Goal: Information Seeking & Learning: Learn about a topic

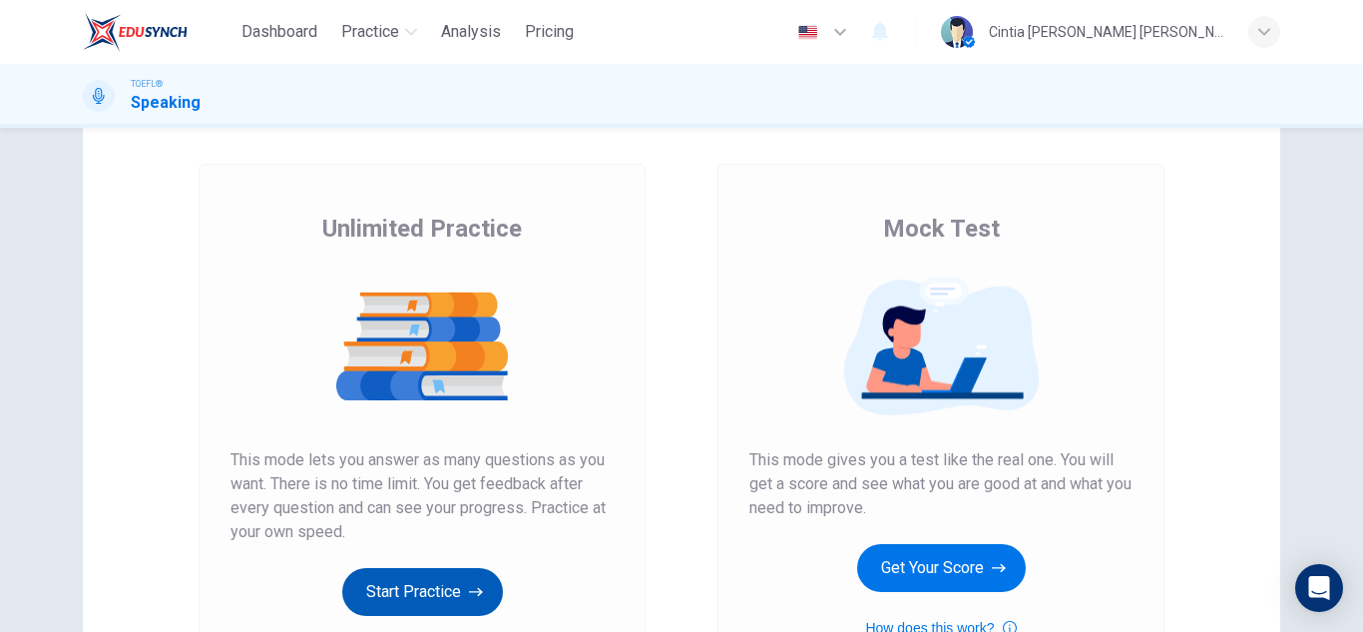
scroll to position [200, 0]
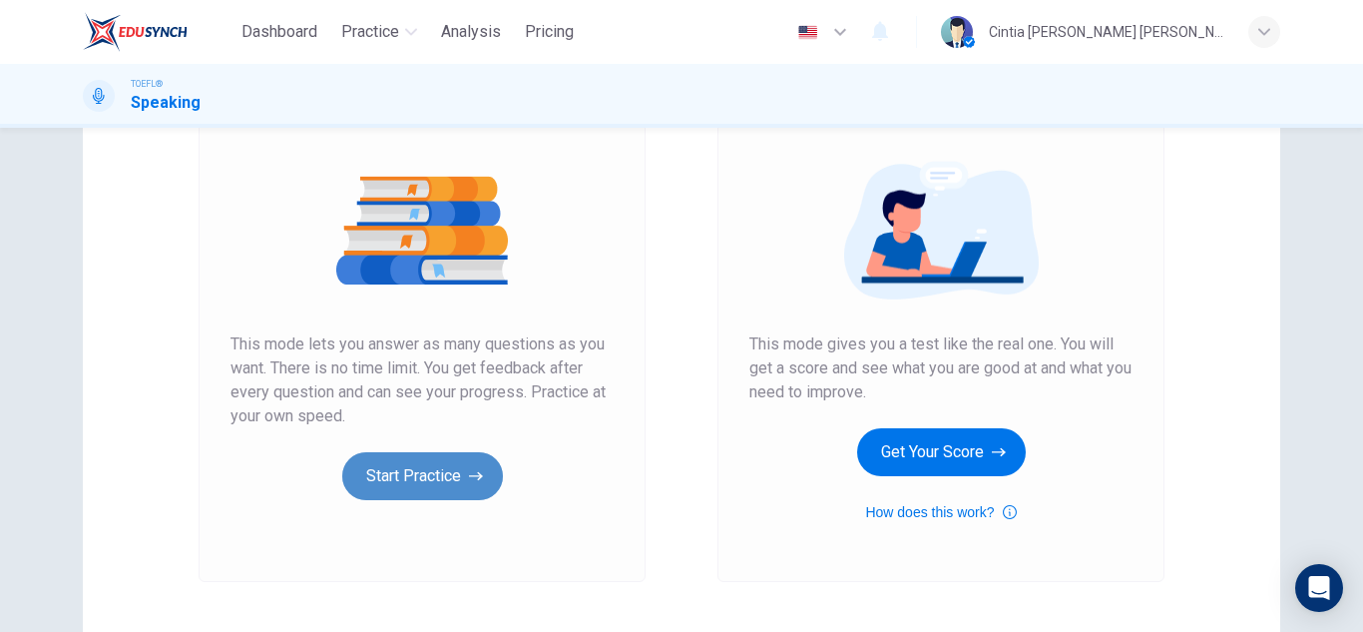
click at [424, 489] on button "Start Practice" at bounding box center [422, 476] width 161 height 48
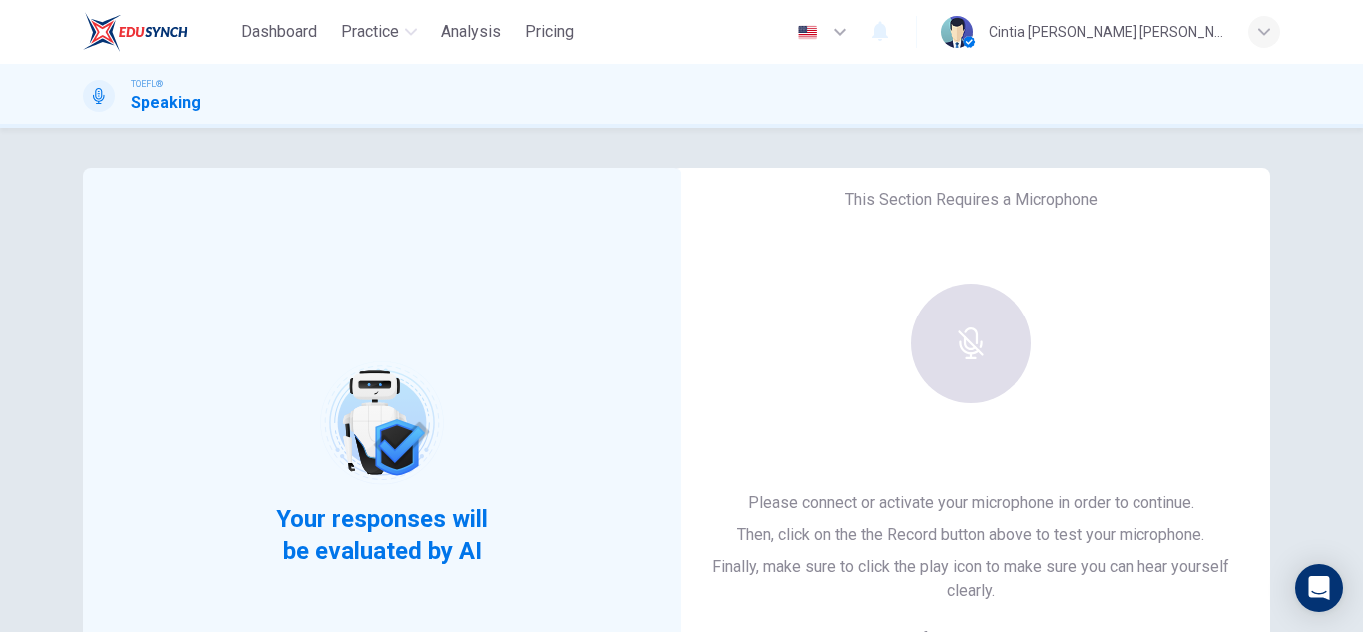
scroll to position [100, 0]
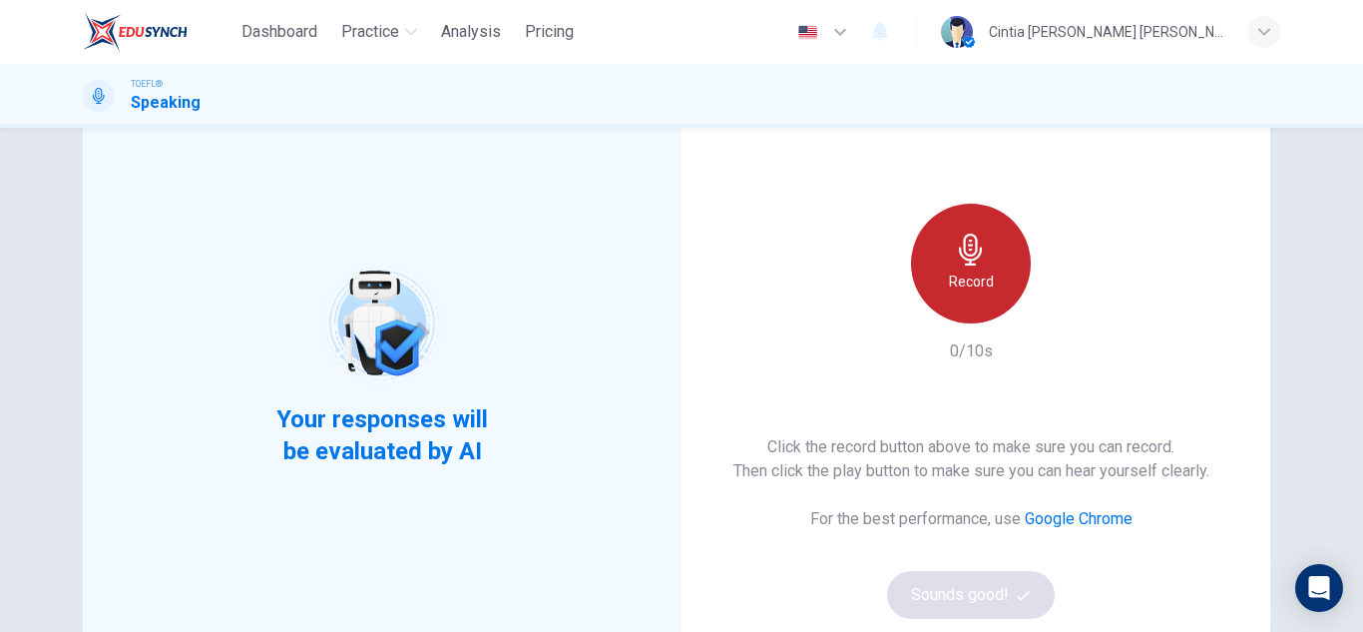
click at [956, 260] on icon "button" at bounding box center [971, 249] width 32 height 32
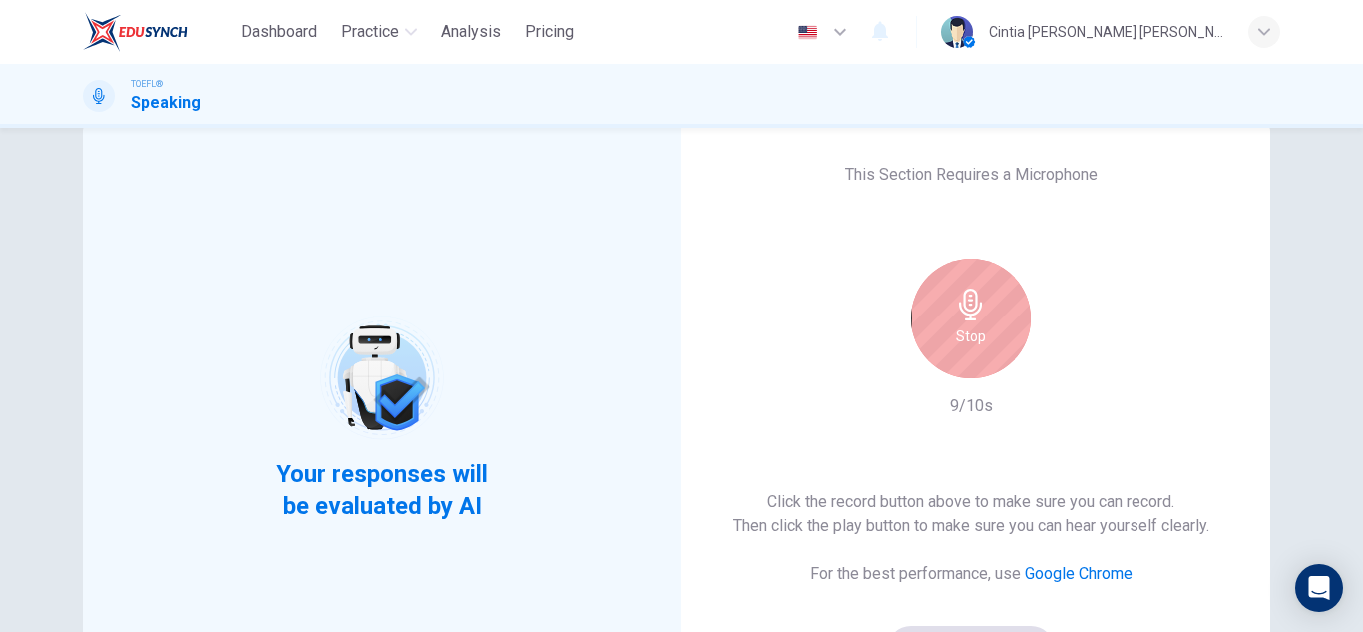
scroll to position [0, 0]
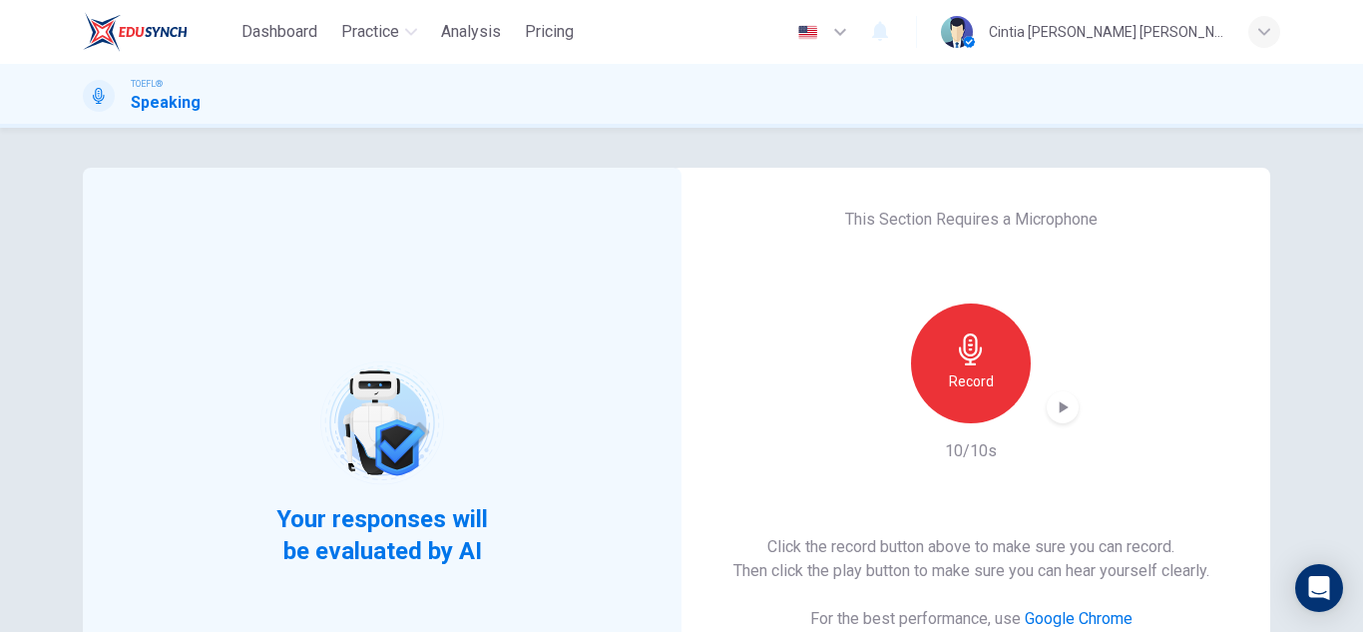
click at [1060, 409] on icon "button" at bounding box center [1064, 407] width 9 height 12
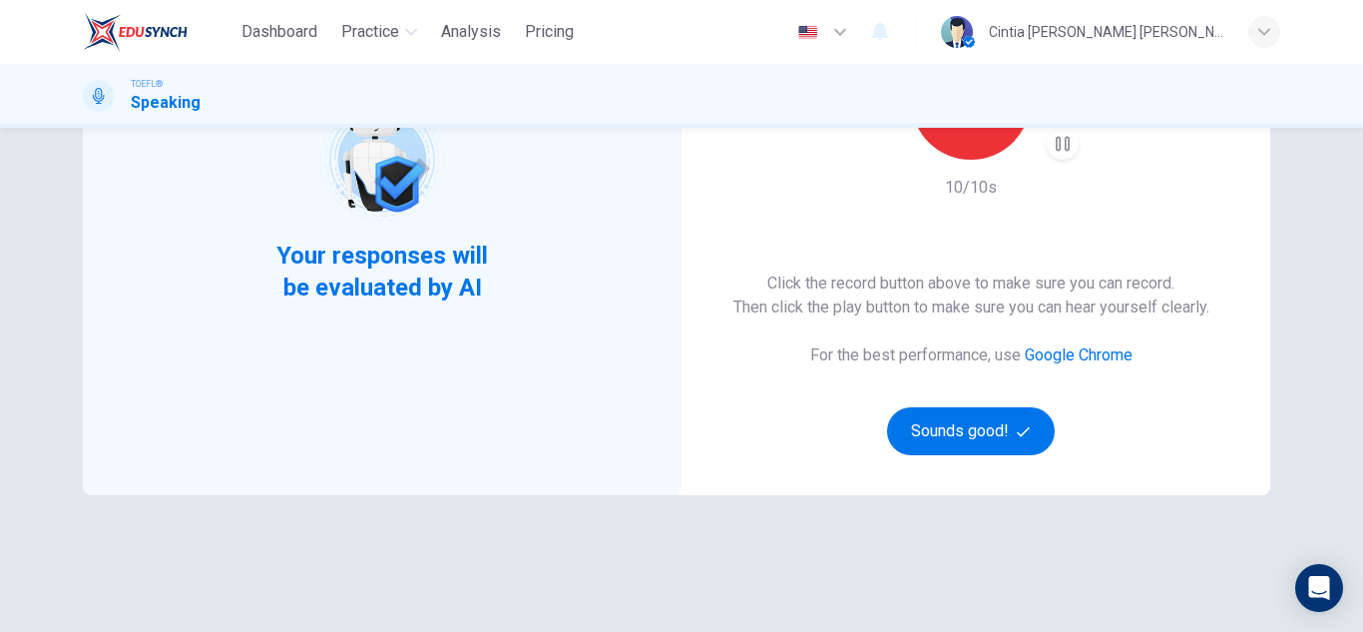
scroll to position [299, 0]
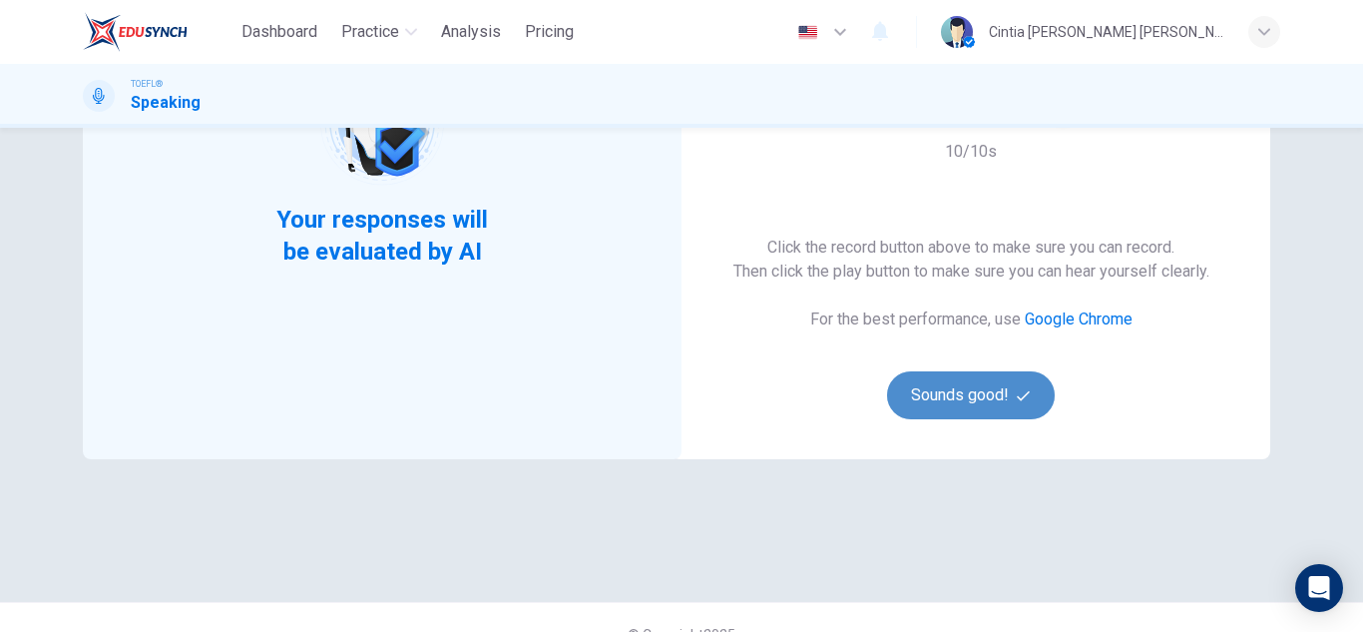
click at [974, 393] on button "Sounds good!" at bounding box center [971, 395] width 168 height 48
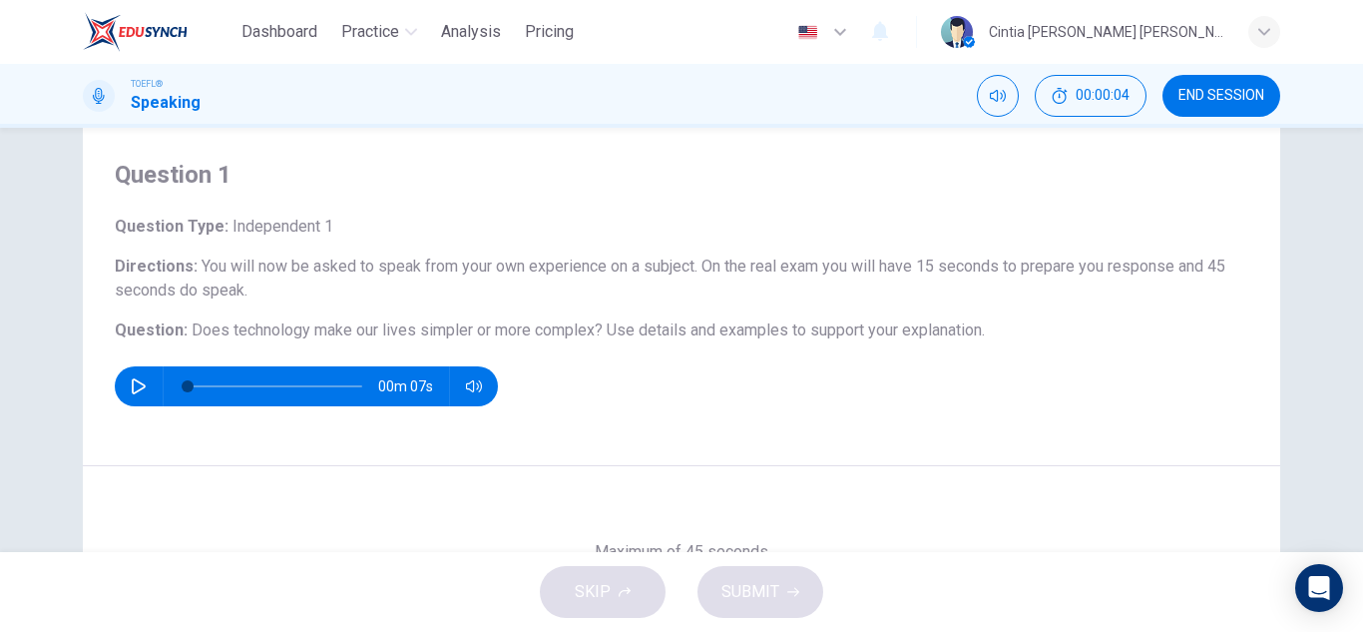
scroll to position [0, 0]
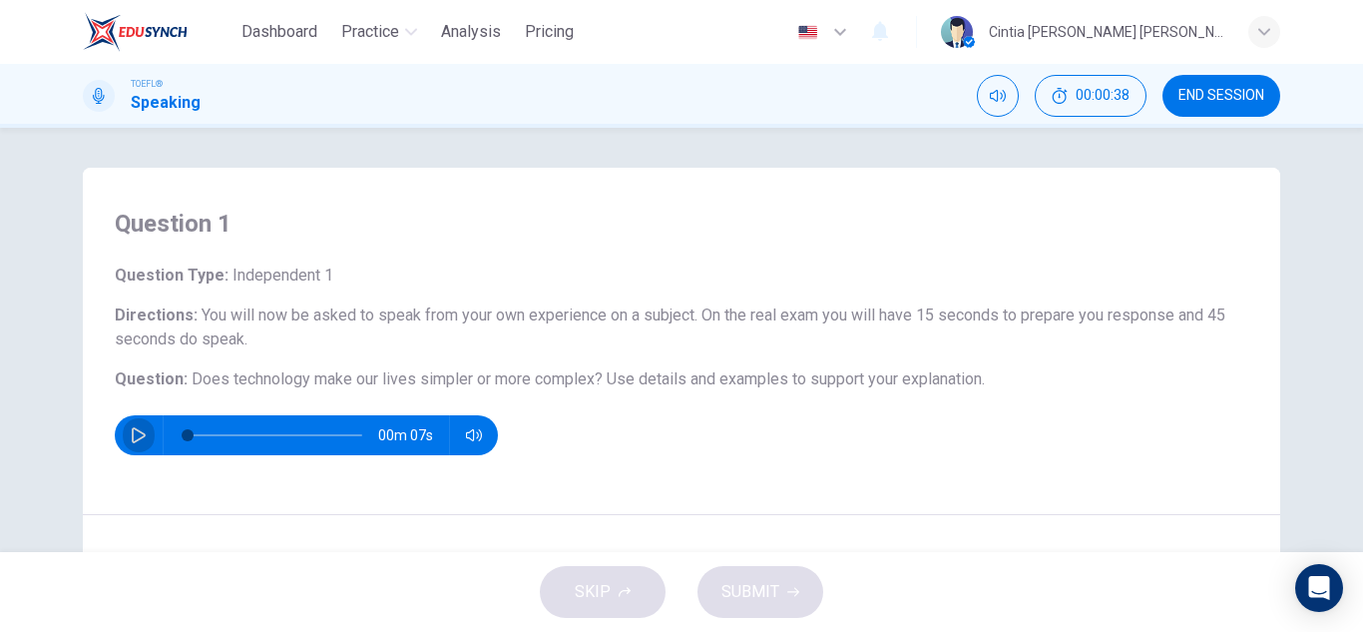
click at [131, 432] on icon "button" at bounding box center [139, 435] width 16 height 16
type input "0"
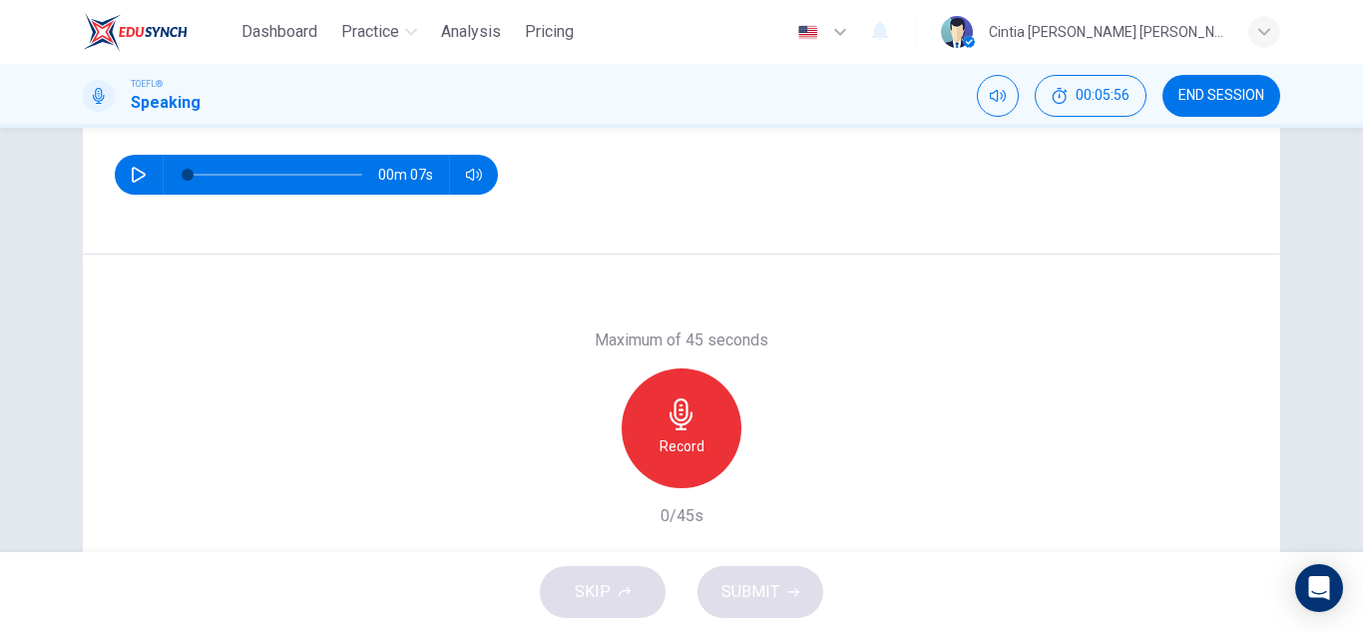
scroll to position [225, 0]
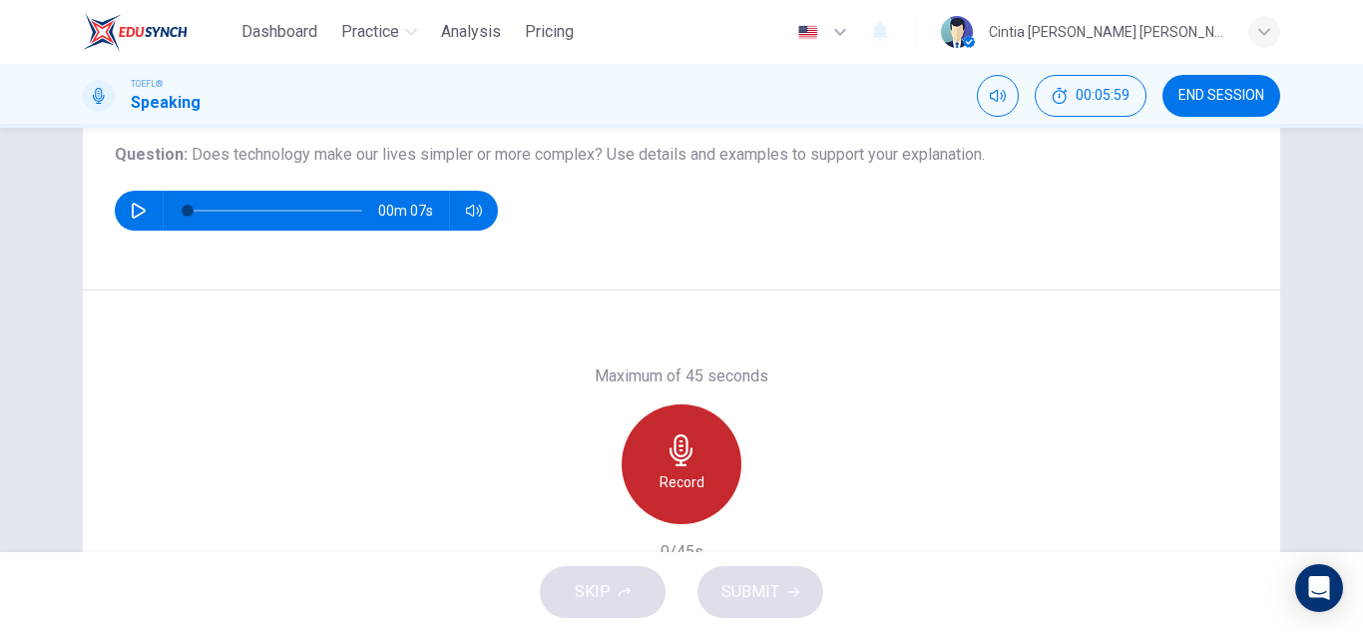
click at [689, 472] on h6 "Record" at bounding box center [682, 482] width 45 height 24
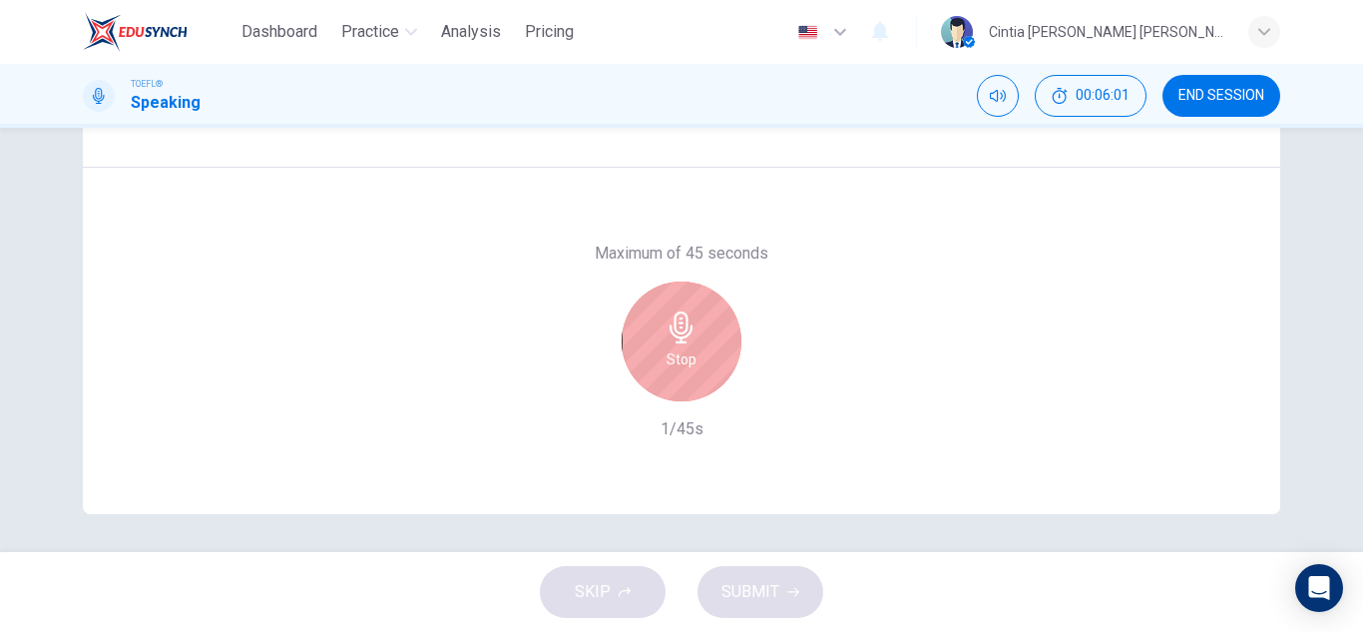
scroll to position [349, 0]
click at [683, 372] on div "Stop" at bounding box center [682, 339] width 120 height 120
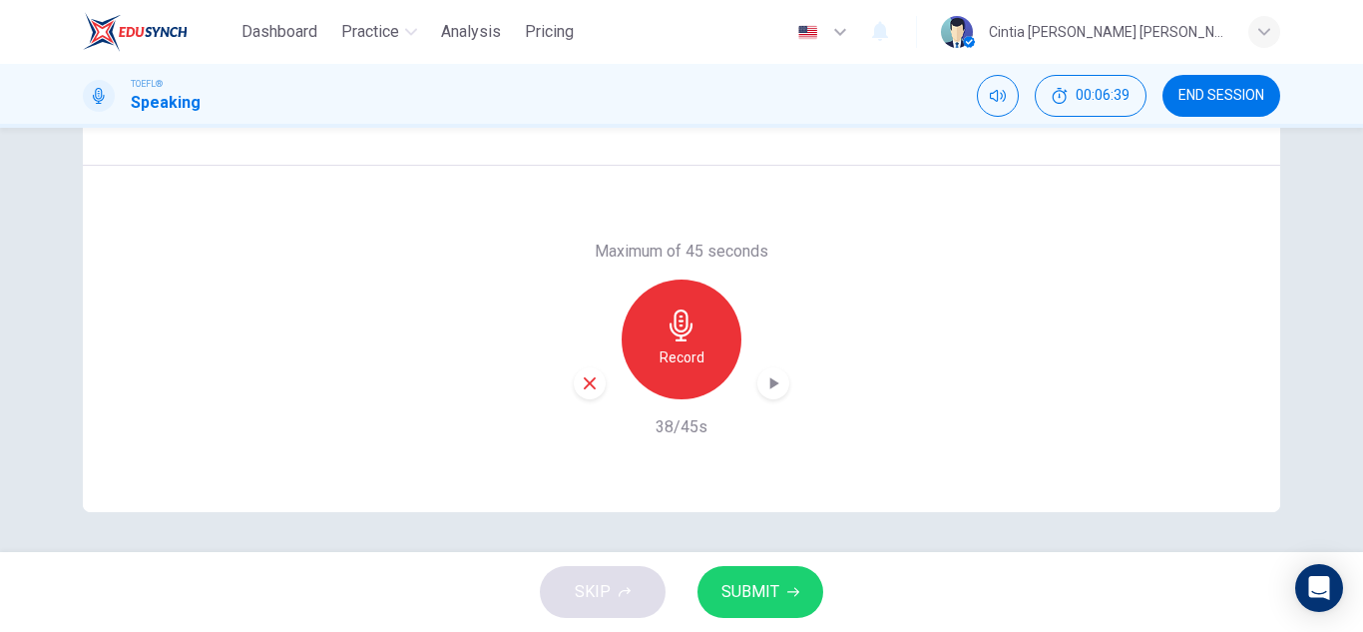
click at [795, 576] on button "SUBMIT" at bounding box center [760, 592] width 126 height 52
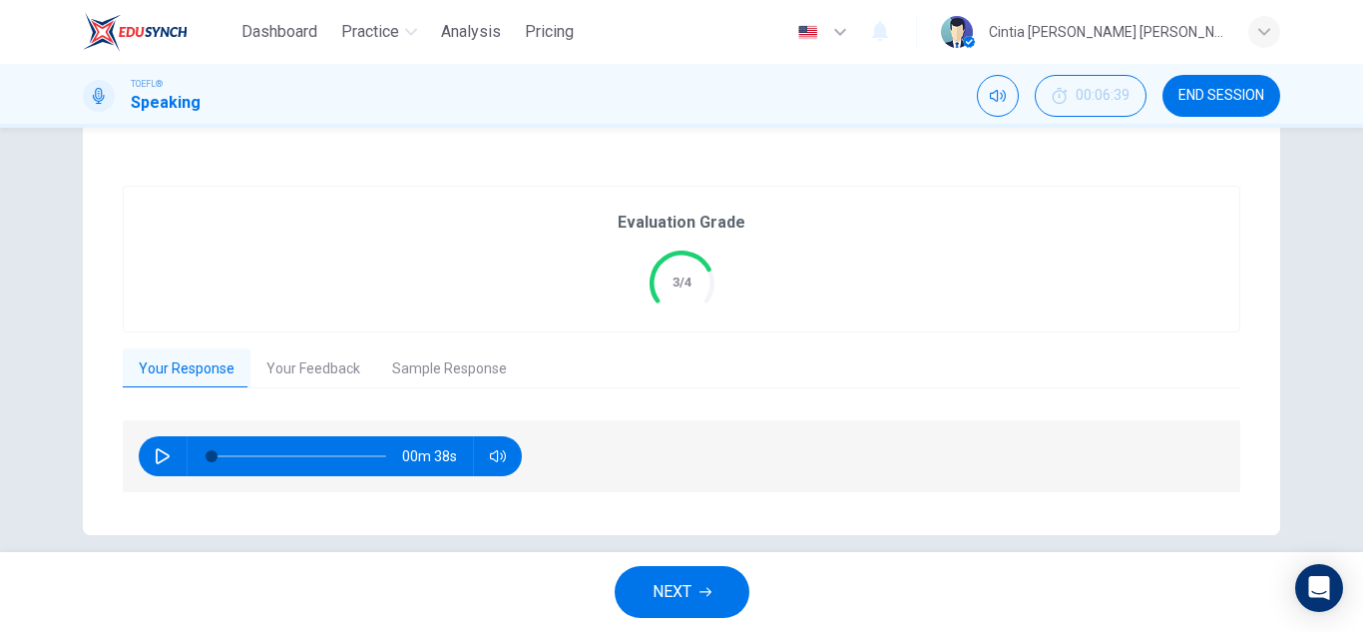
click at [314, 361] on button "Your Feedback" at bounding box center [313, 369] width 126 height 42
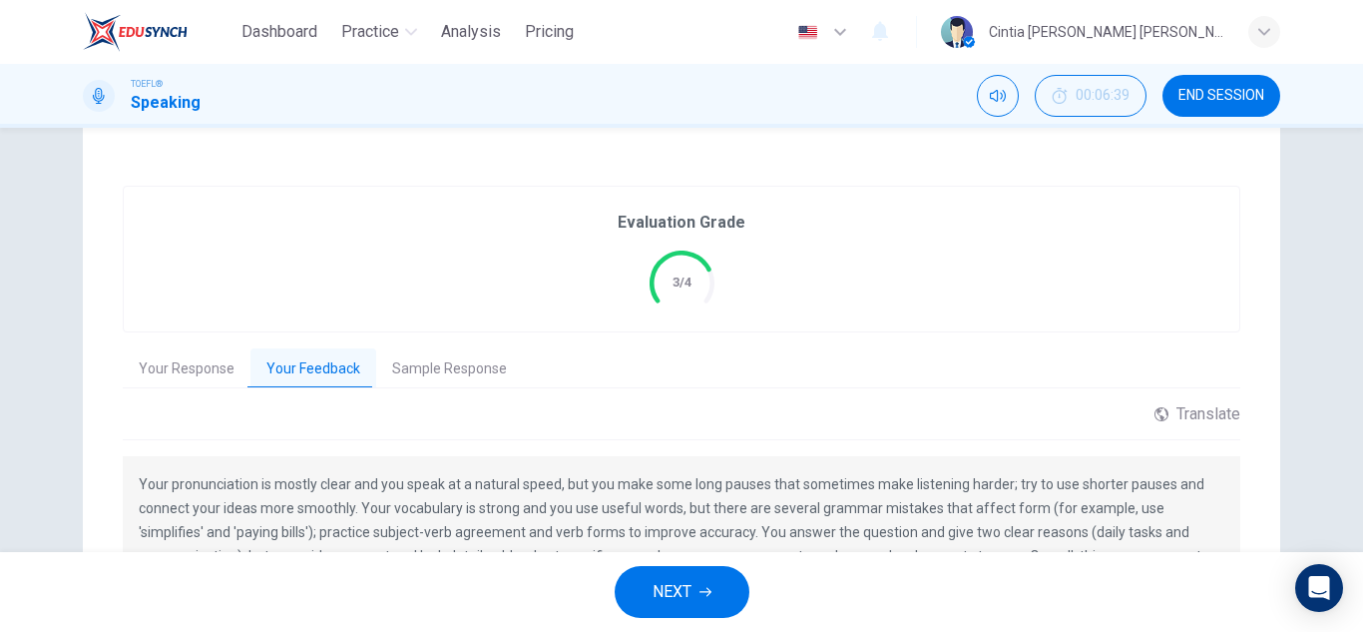
scroll to position [449, 0]
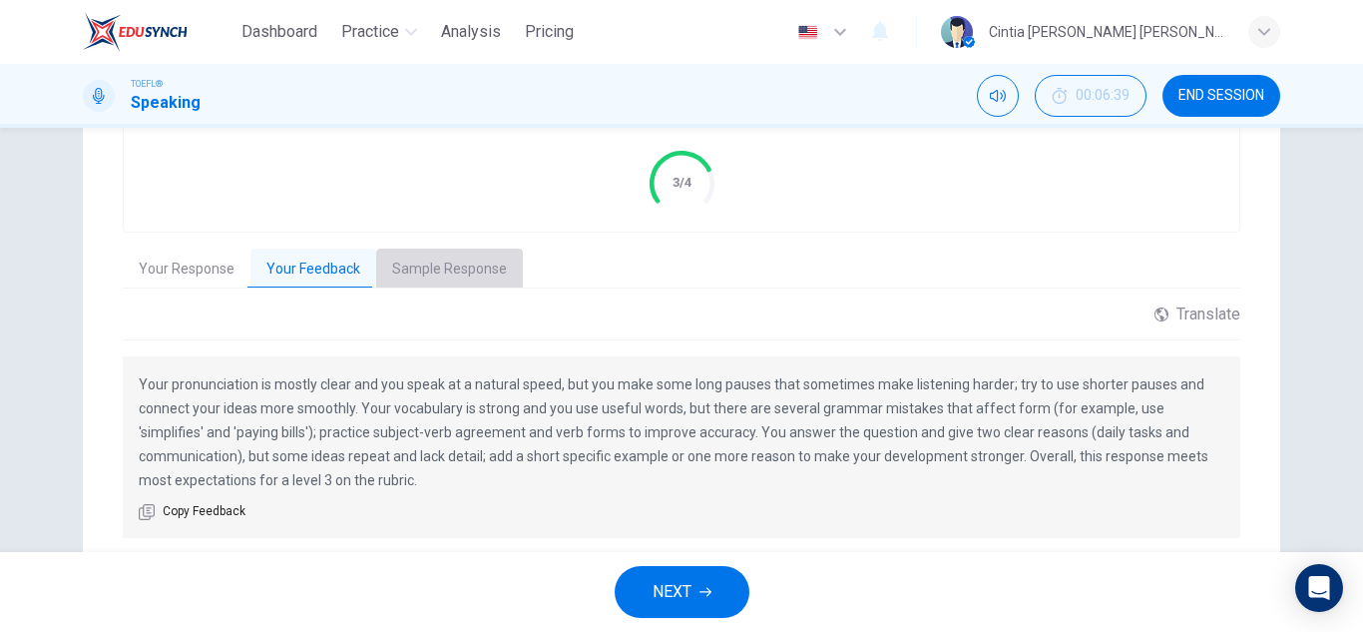
click at [446, 258] on button "Sample Response" at bounding box center [449, 269] width 147 height 42
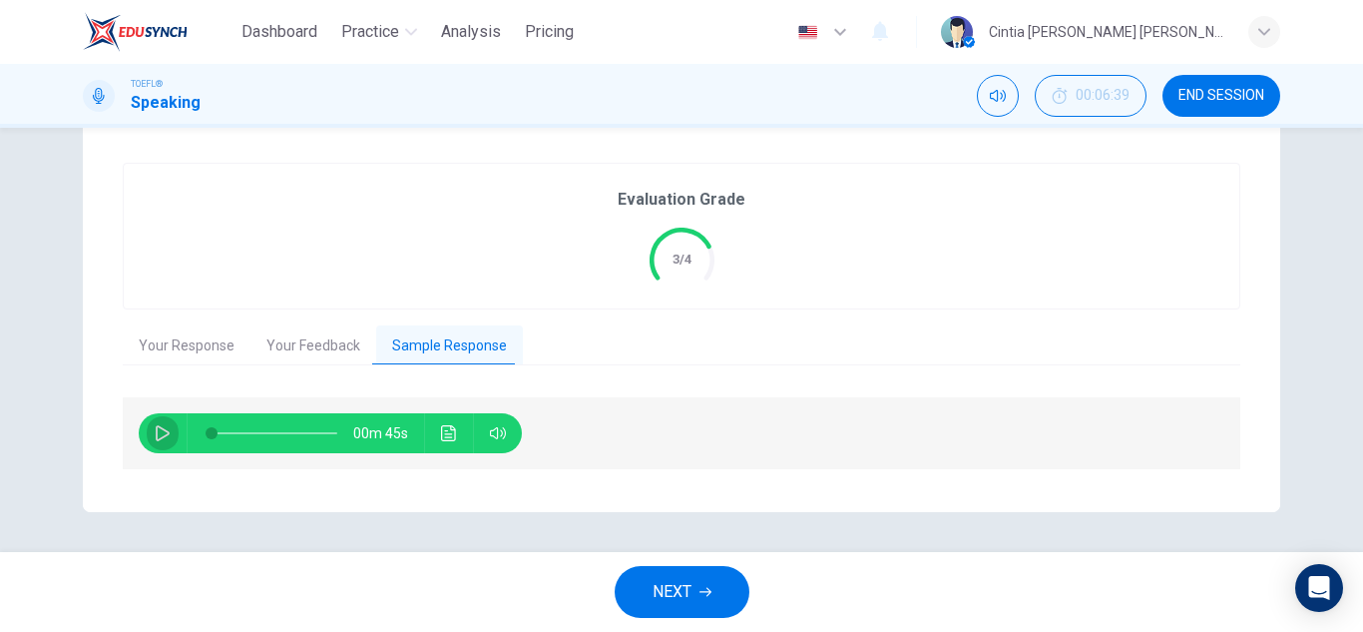
click at [158, 434] on icon "button" at bounding box center [163, 433] width 16 height 16
type input "18"
type input "0.7"
click at [506, 472] on span at bounding box center [493, 469] width 74 height 28
type input "0"
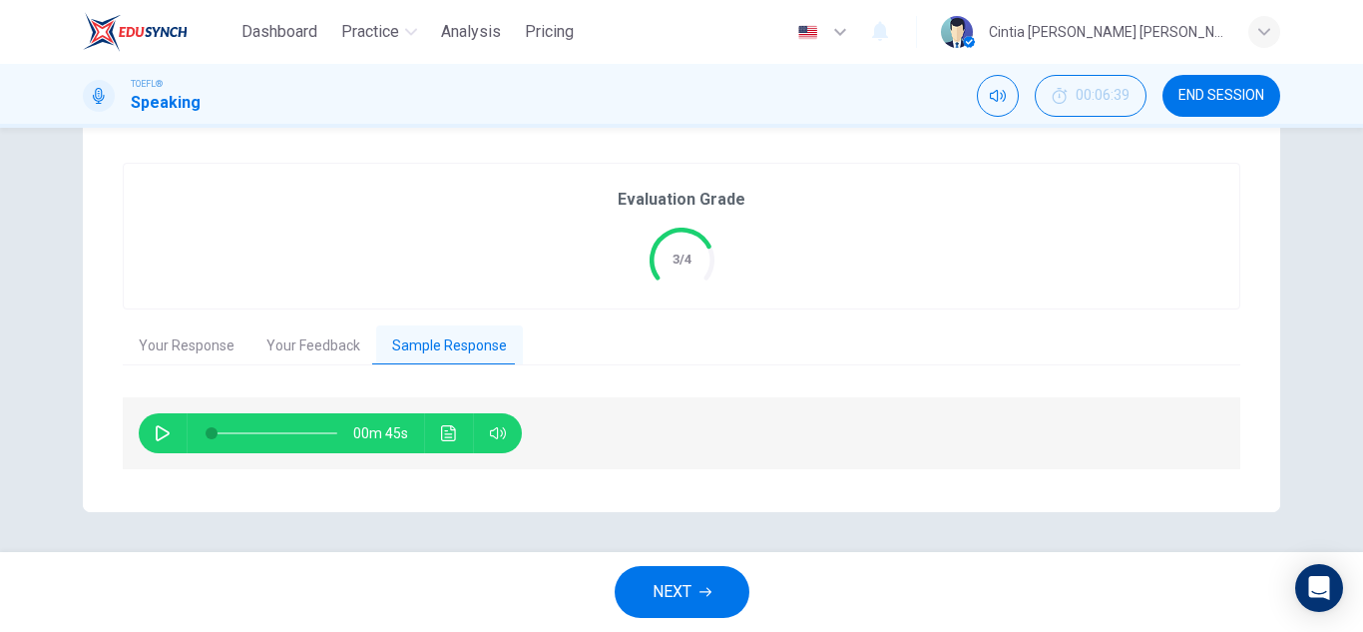
click at [699, 581] on button "NEXT" at bounding box center [682, 592] width 135 height 52
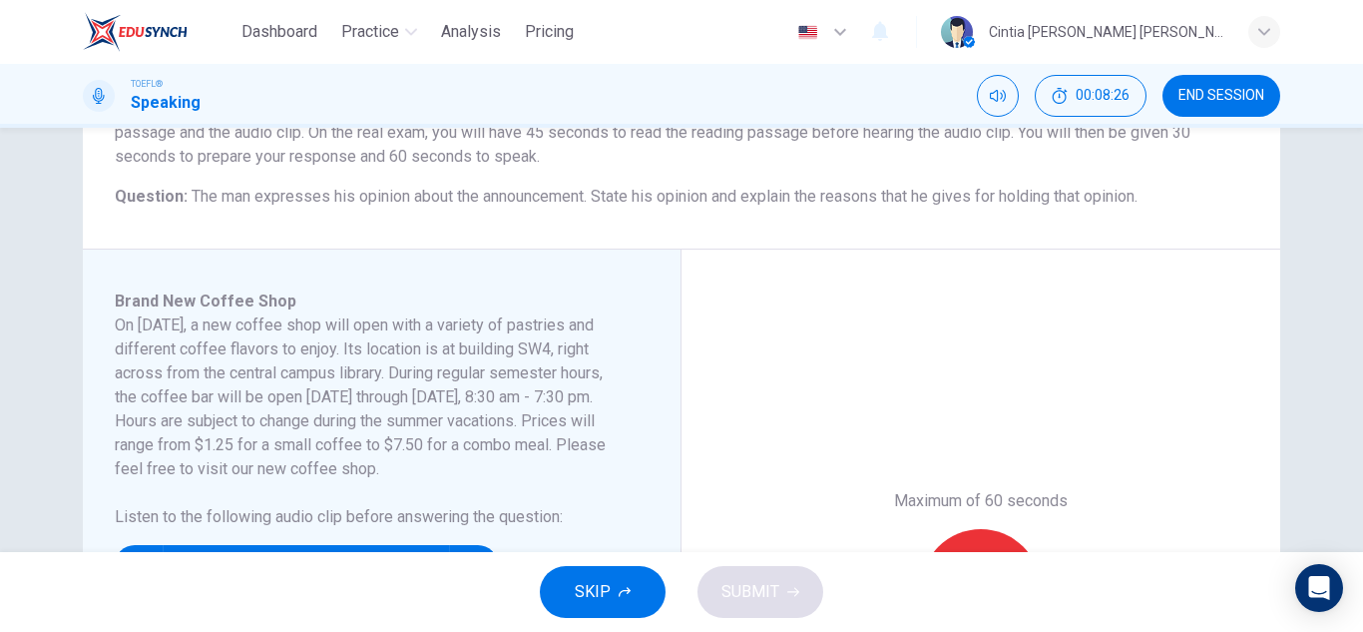
scroll to position [210, 0]
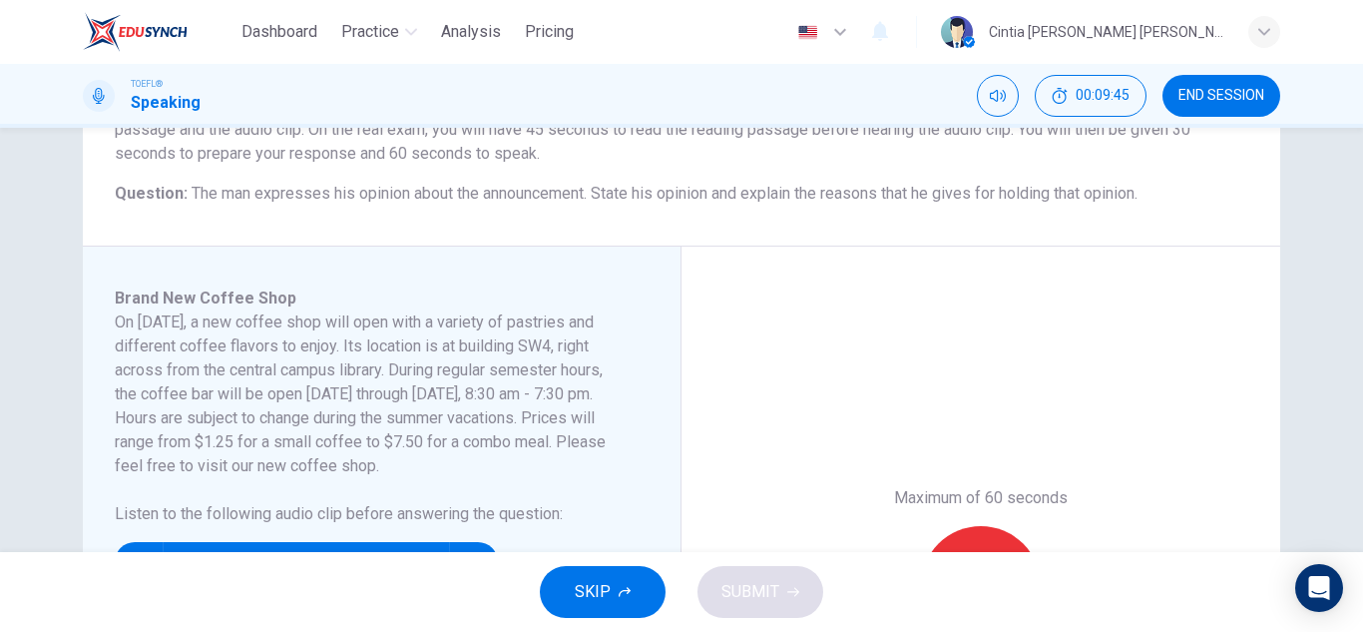
drag, startPoint x: 460, startPoint y: 346, endPoint x: 589, endPoint y: 348, distance: 128.7
click at [589, 348] on h6 "On November 10, a new coffee shop will open with a variety of pastries and diff…" at bounding box center [370, 394] width 510 height 168
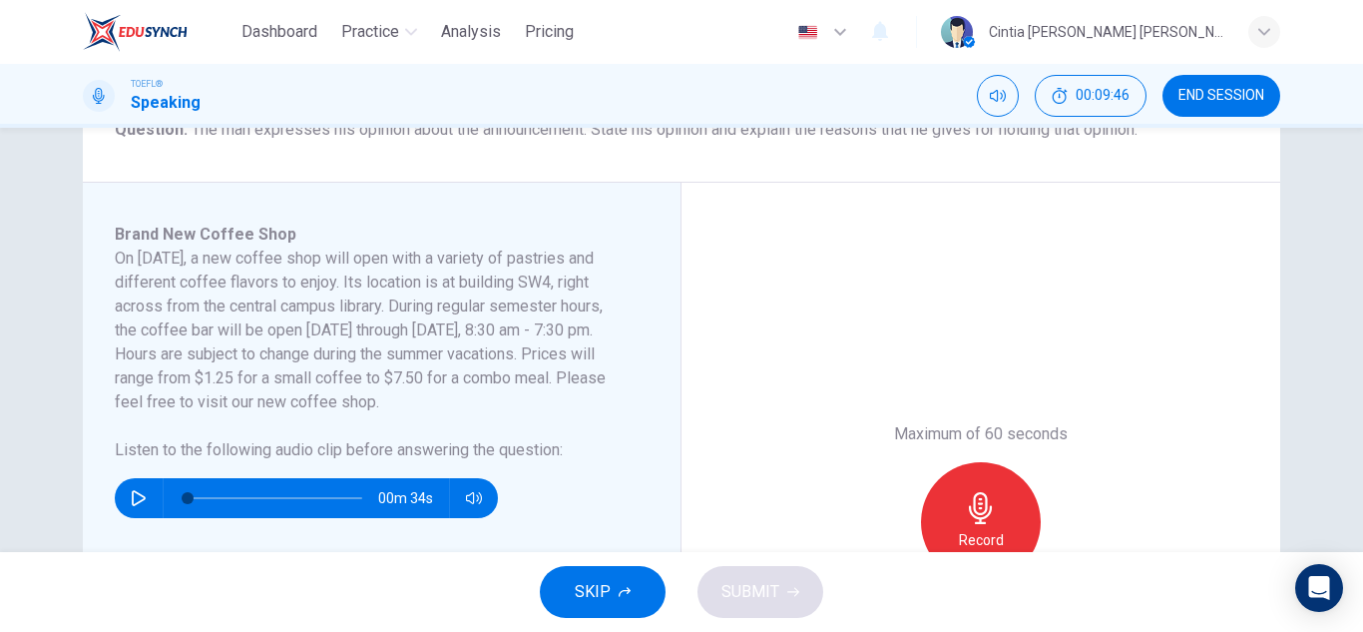
scroll to position [309, 0]
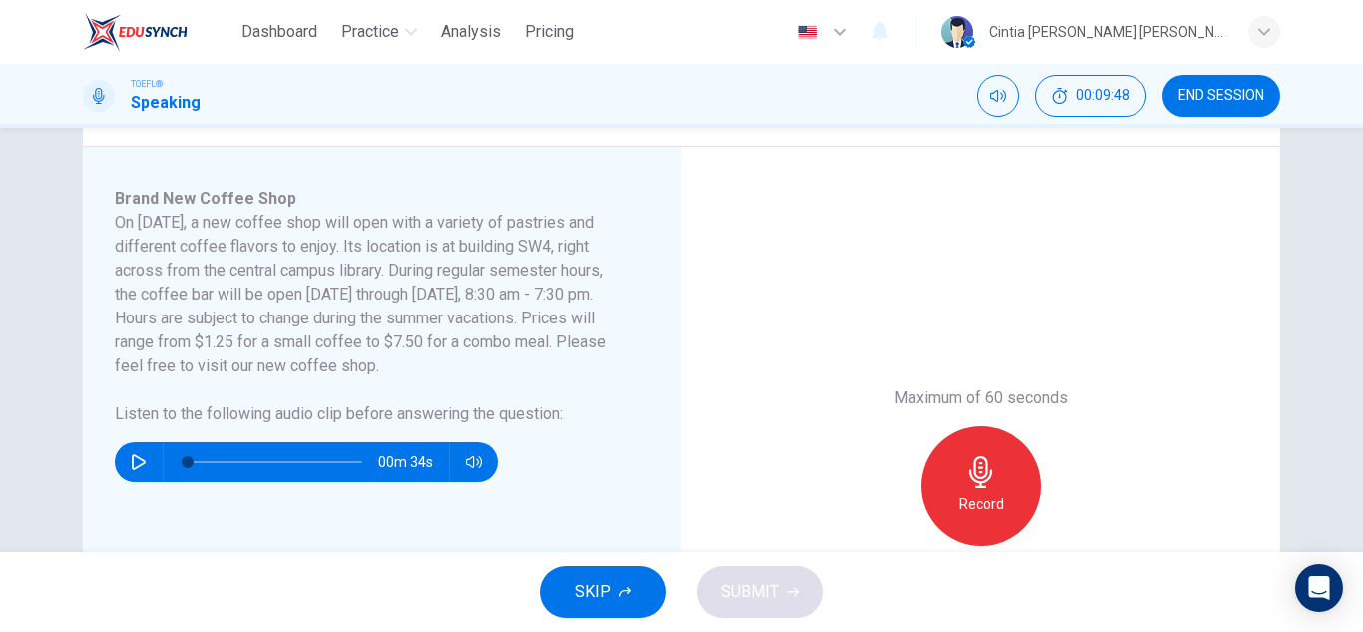
drag, startPoint x: 212, startPoint y: 270, endPoint x: 346, endPoint y: 271, distance: 134.7
click at [346, 271] on h6 "On November 10, a new coffee shop will open with a variety of pastries and diff…" at bounding box center [370, 295] width 510 height 168
drag, startPoint x: 275, startPoint y: 291, endPoint x: 462, endPoint y: 300, distance: 186.8
click at [462, 300] on h6 "On November 10, a new coffee shop will open with a variety of pastries and diff…" at bounding box center [370, 295] width 510 height 168
drag, startPoint x: 135, startPoint y: 320, endPoint x: 419, endPoint y: 312, distance: 284.5
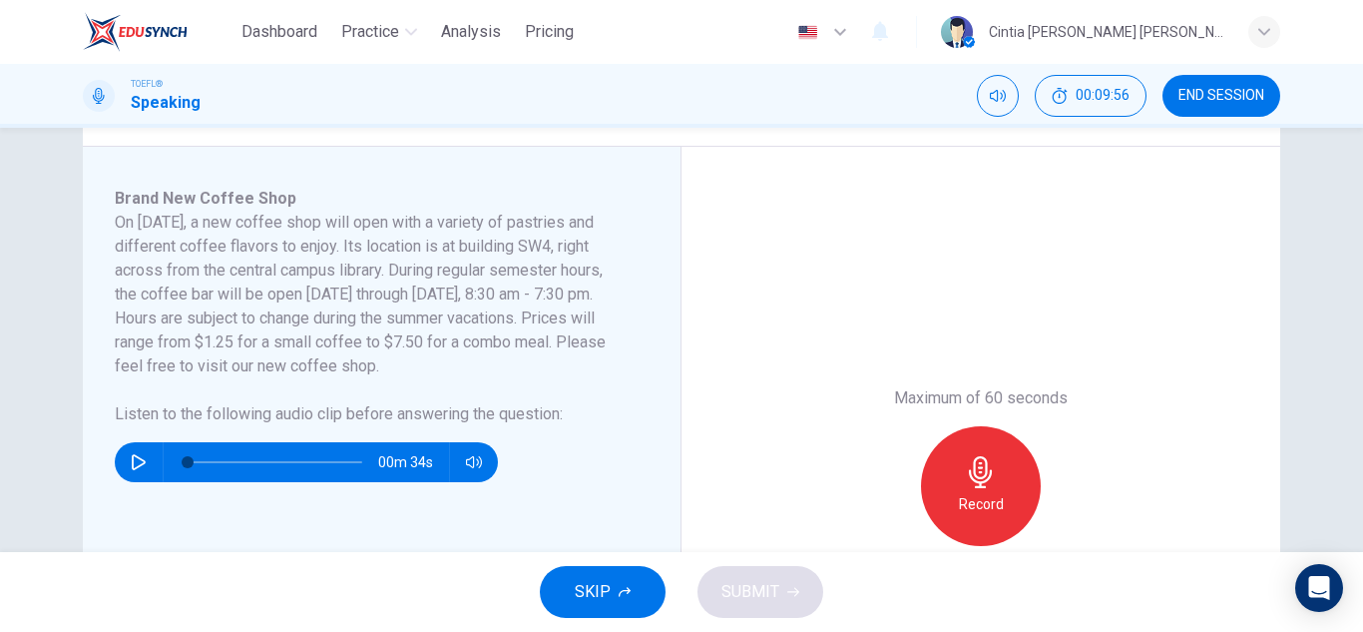
click at [345, 315] on h6 "On November 10, a new coffee shop will open with a variety of pastries and diff…" at bounding box center [370, 295] width 510 height 168
click at [459, 316] on h6 "On November 10, a new coffee shop will open with a variety of pastries and diff…" at bounding box center [370, 295] width 510 height 168
drag, startPoint x: 353, startPoint y: 343, endPoint x: 396, endPoint y: 340, distance: 43.0
click at [362, 343] on h6 "On November 10, a new coffee shop will open with a variety of pastries and diff…" at bounding box center [370, 295] width 510 height 168
click at [397, 340] on h6 "On November 10, a new coffee shop will open with a variety of pastries and diff…" at bounding box center [370, 295] width 510 height 168
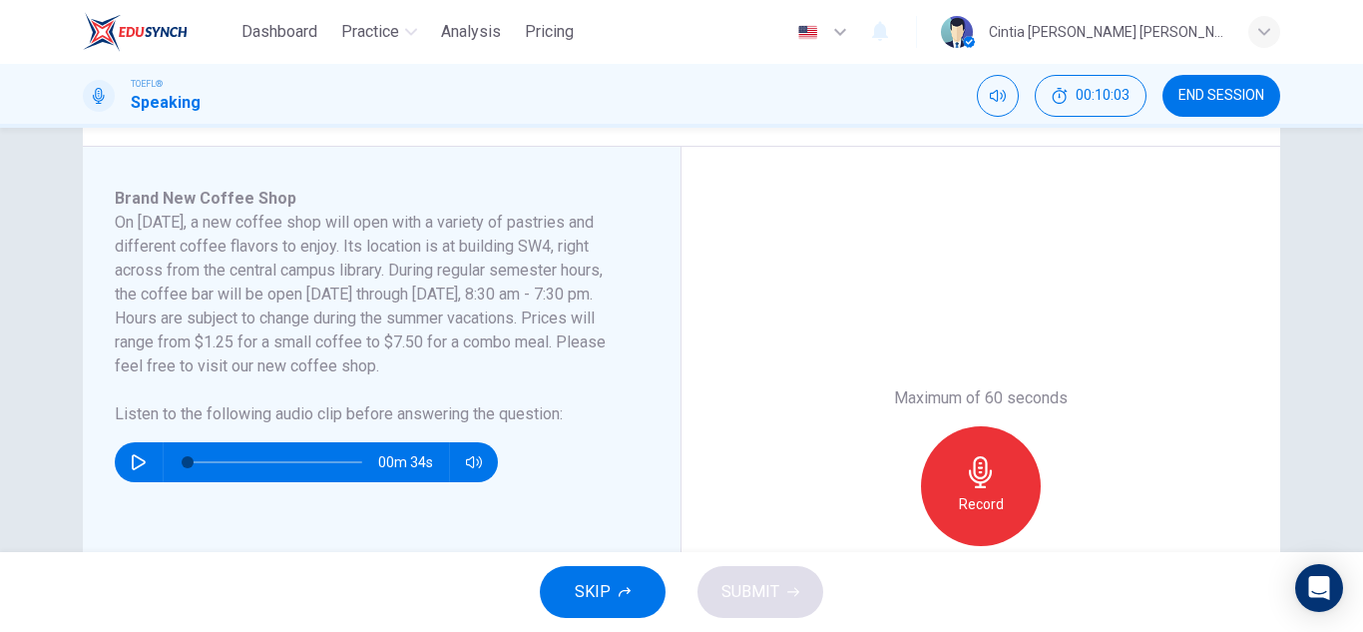
drag, startPoint x: 429, startPoint y: 343, endPoint x: 439, endPoint y: 340, distance: 10.4
click at [433, 343] on h6 "On November 10, a new coffee shop will open with a variety of pastries and diff…" at bounding box center [370, 295] width 510 height 168
drag, startPoint x: 468, startPoint y: 339, endPoint x: 494, endPoint y: 340, distance: 26.0
click at [469, 340] on h6 "On November 10, a new coffee shop will open with a variety of pastries and diff…" at bounding box center [370, 295] width 510 height 168
click at [526, 341] on h6 "On November 10, a new coffee shop will open with a variety of pastries and diff…" at bounding box center [370, 295] width 510 height 168
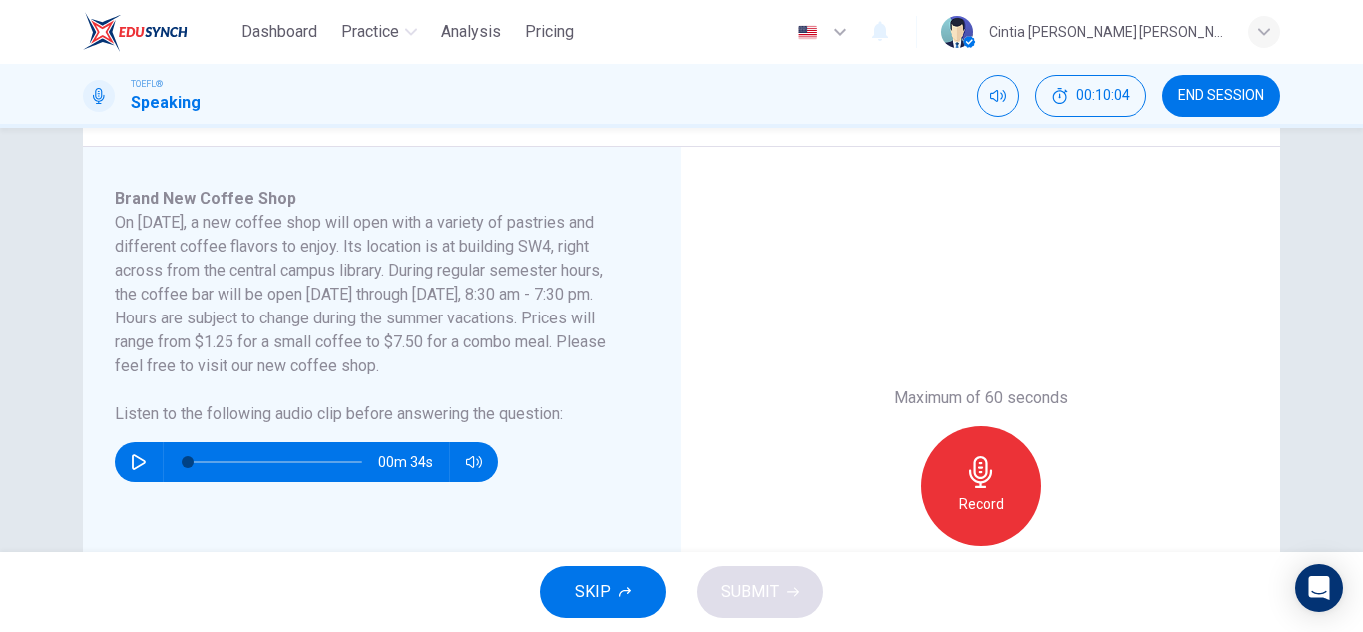
drag, startPoint x: 535, startPoint y: 341, endPoint x: 558, endPoint y: 342, distance: 23.0
click at [545, 342] on h6 "On November 10, a new coffee shop will open with a variety of pastries and diff…" at bounding box center [370, 295] width 510 height 168
drag, startPoint x: 577, startPoint y: 342, endPoint x: 595, endPoint y: 348, distance: 18.9
click at [595, 348] on h6 "On November 10, a new coffee shop will open with a variety of pastries and diff…" at bounding box center [370, 295] width 510 height 168
click at [269, 366] on h6 "On November 10, a new coffee shop will open with a variety of pastries and diff…" at bounding box center [370, 295] width 510 height 168
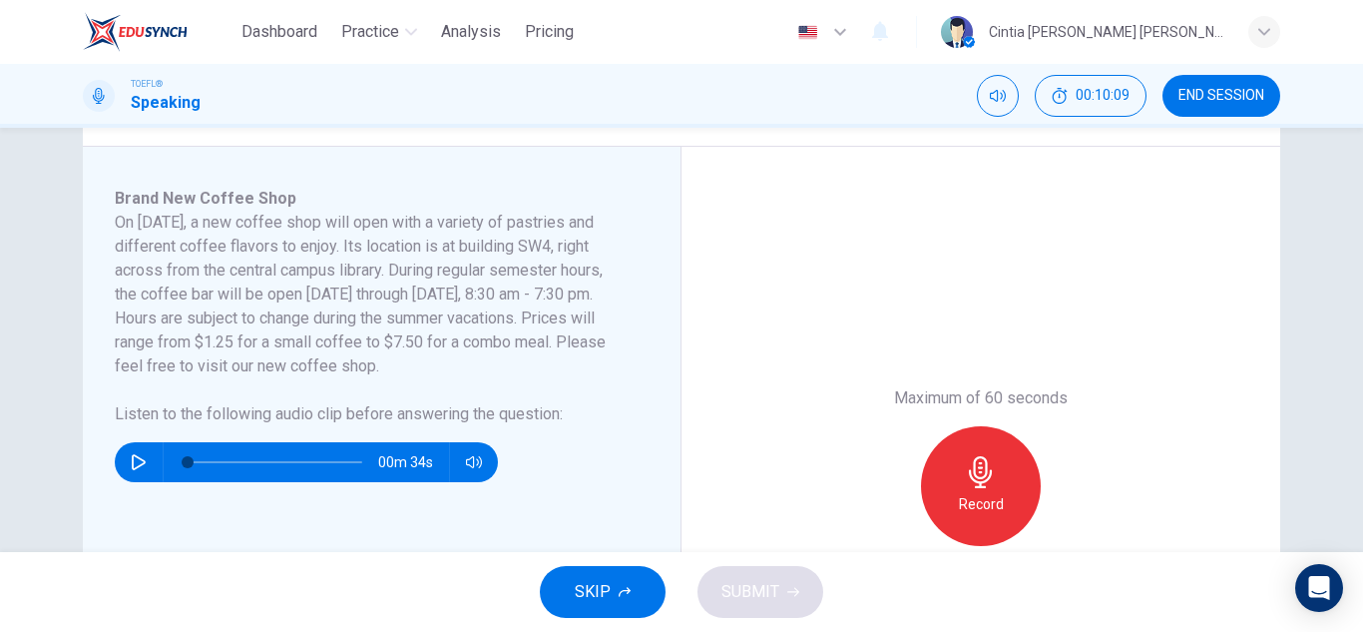
click at [135, 462] on icon "button" at bounding box center [139, 462] width 16 height 16
click at [131, 462] on icon "button" at bounding box center [139, 462] width 16 height 16
type input "81"
click at [123, 442] on button "button" at bounding box center [139, 462] width 32 height 40
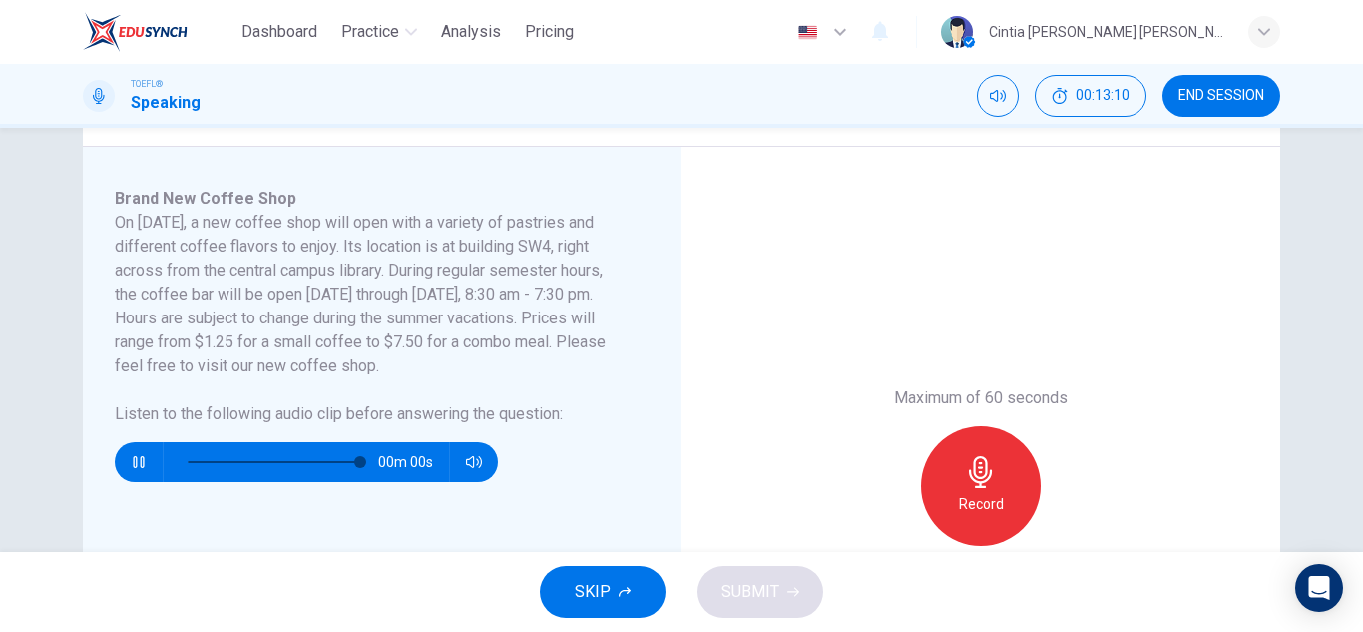
type input "0"
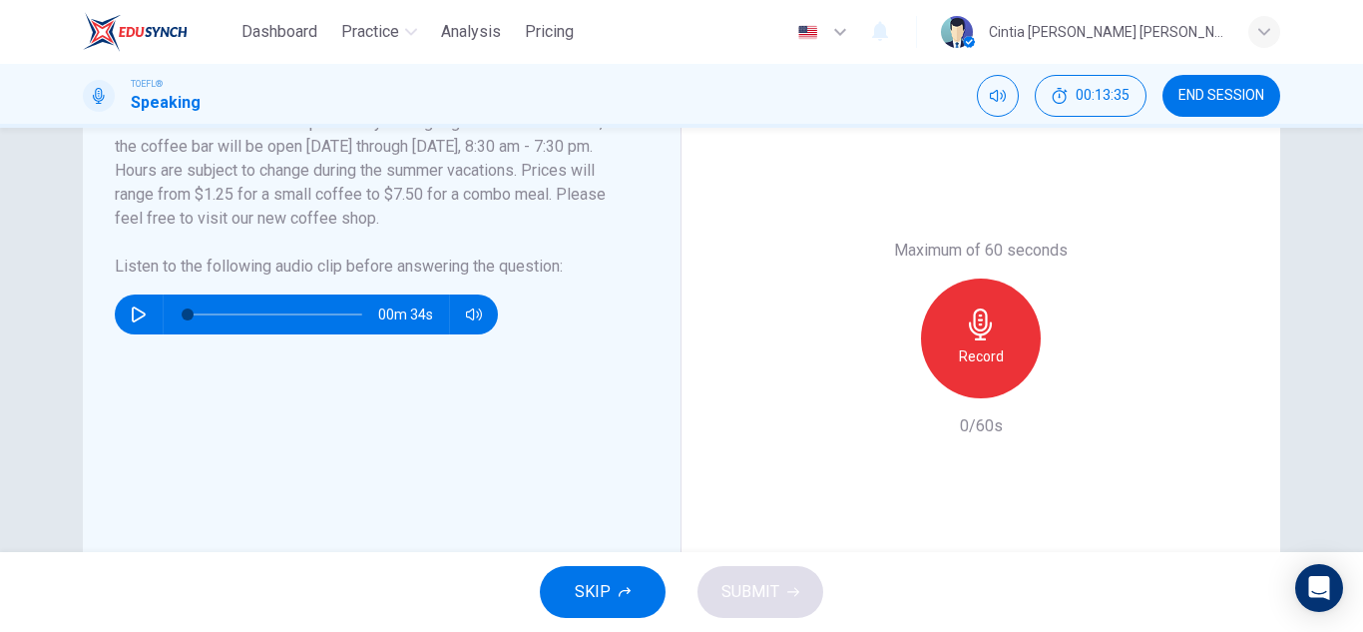
scroll to position [409, 0]
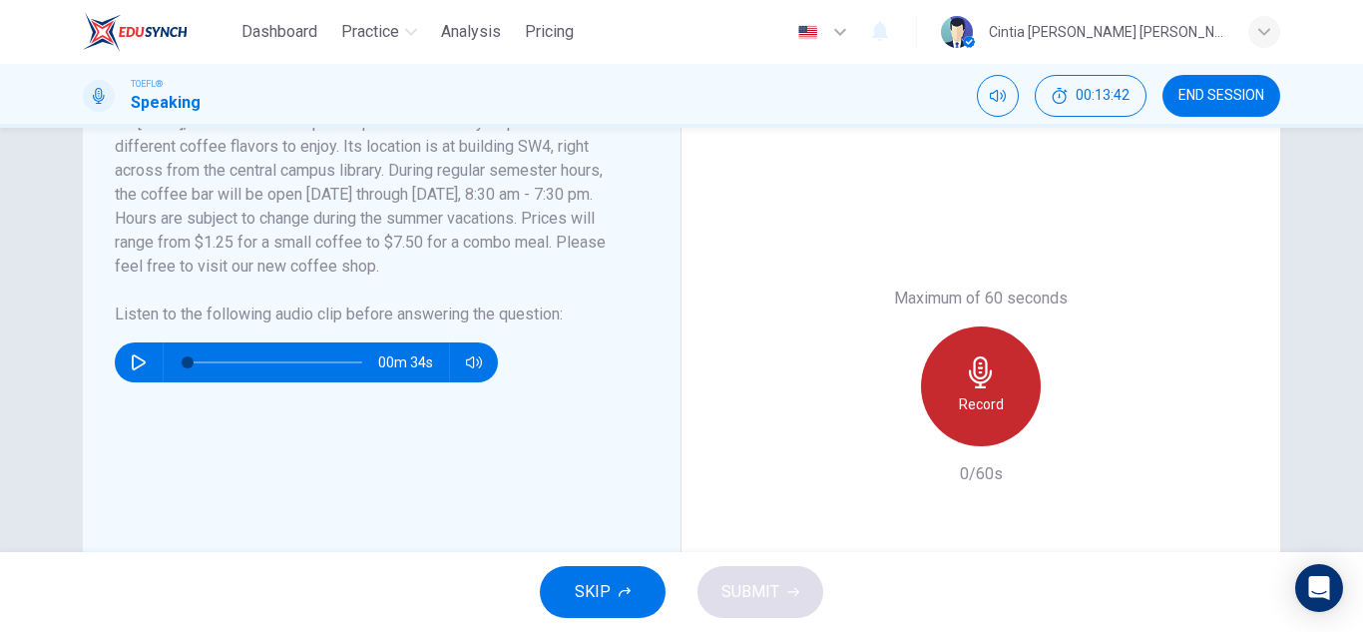
click at [950, 392] on div "Record" at bounding box center [981, 386] width 120 height 120
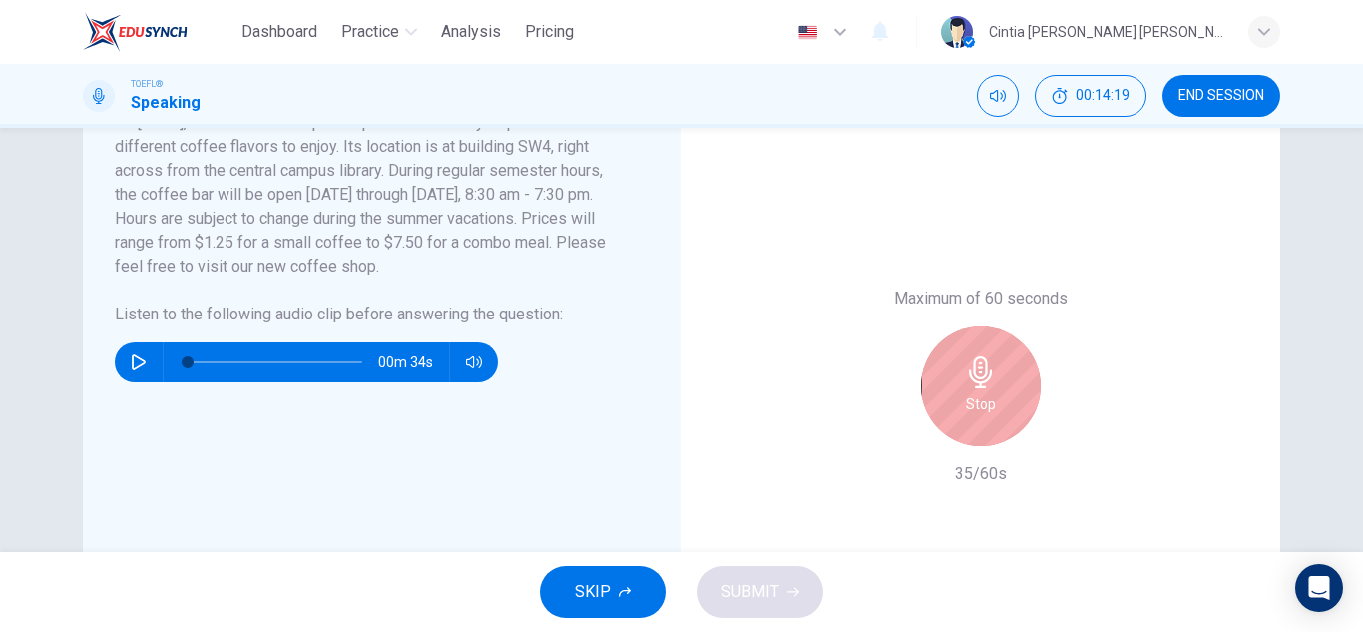
click at [1024, 359] on div "Stop" at bounding box center [981, 386] width 120 height 120
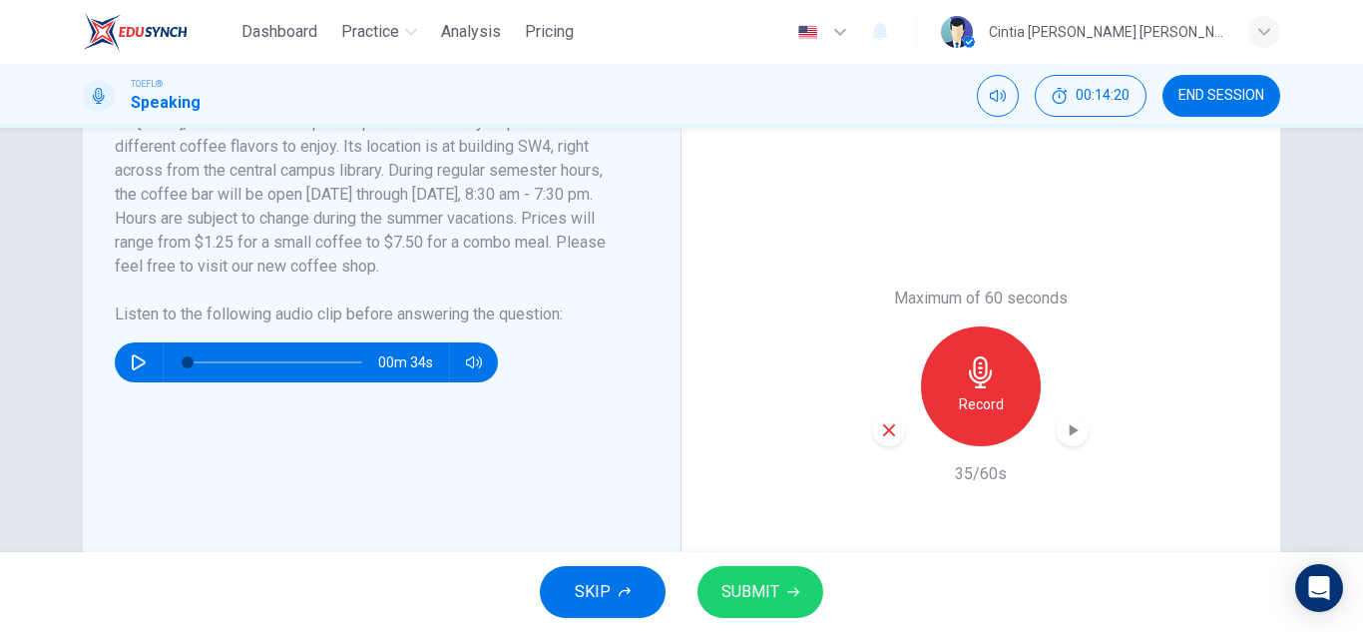
click at [796, 599] on button "SUBMIT" at bounding box center [760, 592] width 126 height 52
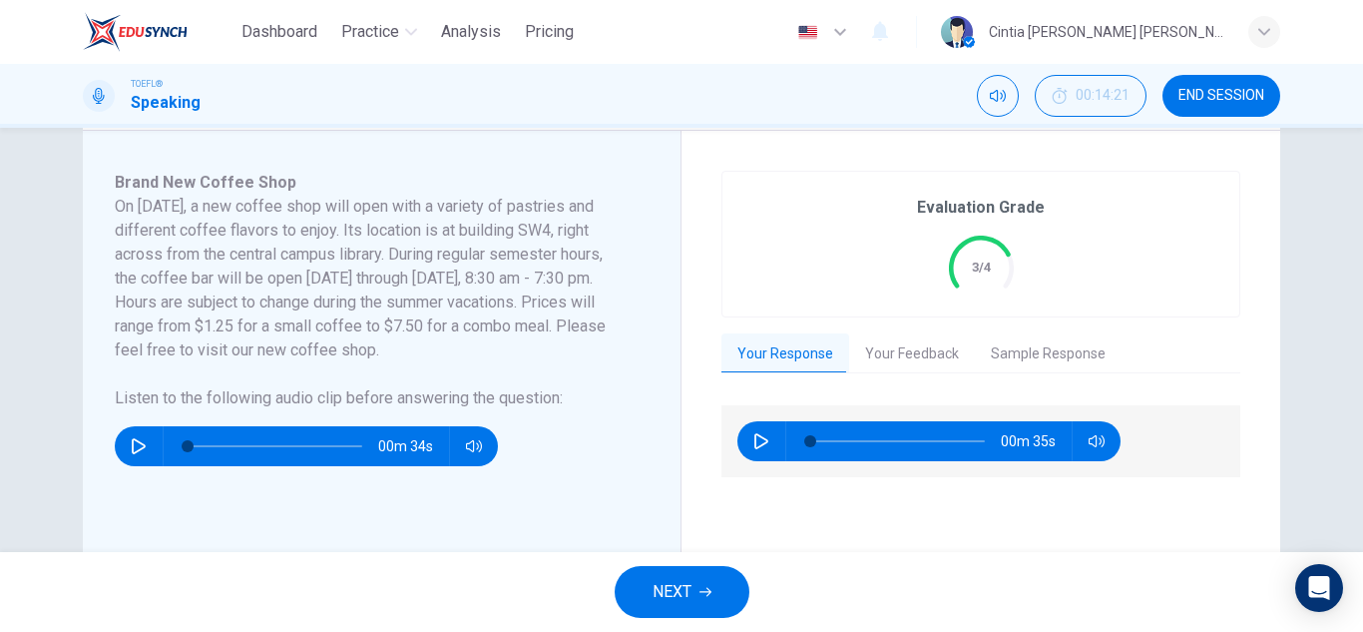
scroll to position [323, 0]
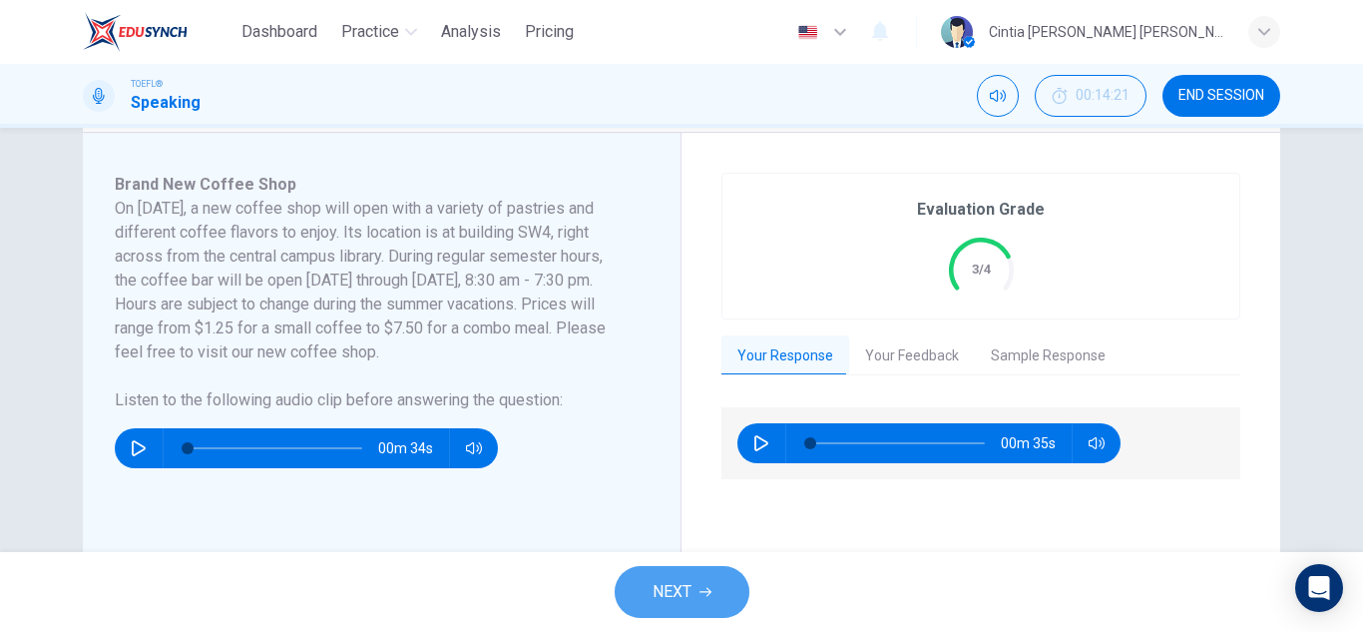
click at [696, 586] on button "NEXT" at bounding box center [682, 592] width 135 height 52
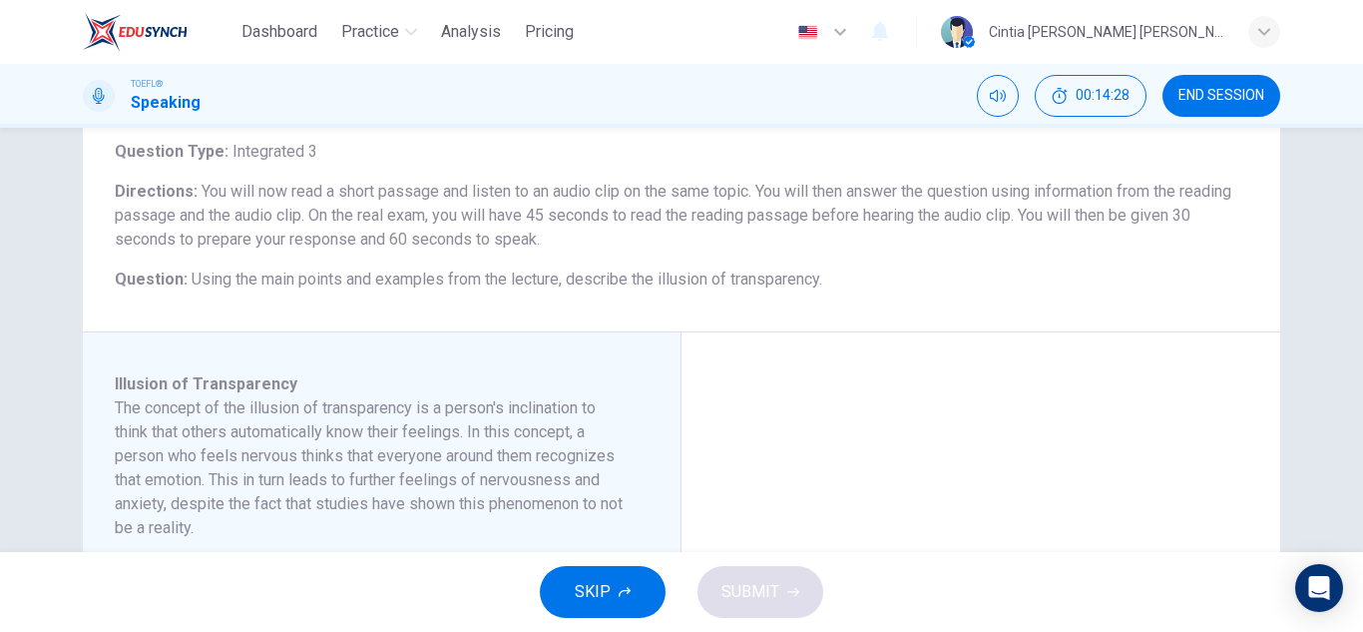
scroll to position [24, 0]
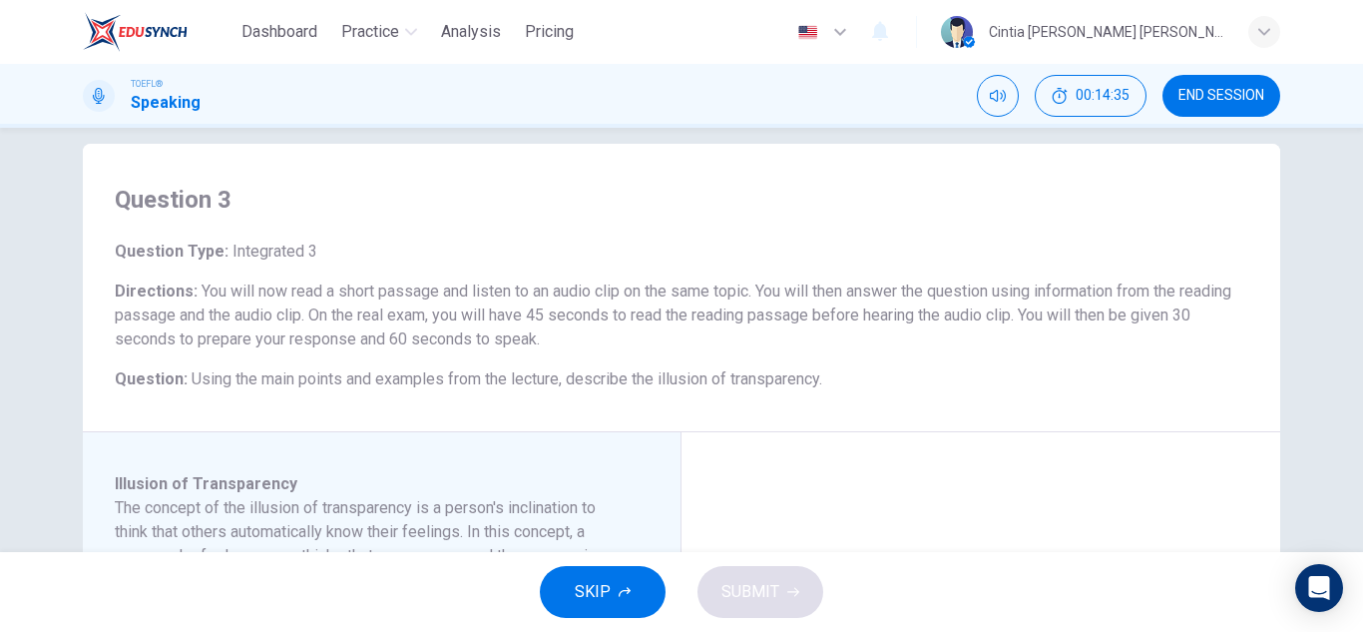
drag, startPoint x: 527, startPoint y: 276, endPoint x: 653, endPoint y: 278, distance: 125.7
click at [653, 278] on div "Question Type : Integrated 3 Directions : You will now read a short passage and…" at bounding box center [682, 315] width 1134 height 152
drag, startPoint x: 653, startPoint y: 285, endPoint x: 758, endPoint y: 290, distance: 105.9
click at [758, 290] on span "You will now read a short passage and listen to an audio clip on the same topic…" at bounding box center [673, 314] width 1117 height 67
drag, startPoint x: 794, startPoint y: 314, endPoint x: 948, endPoint y: 318, distance: 153.7
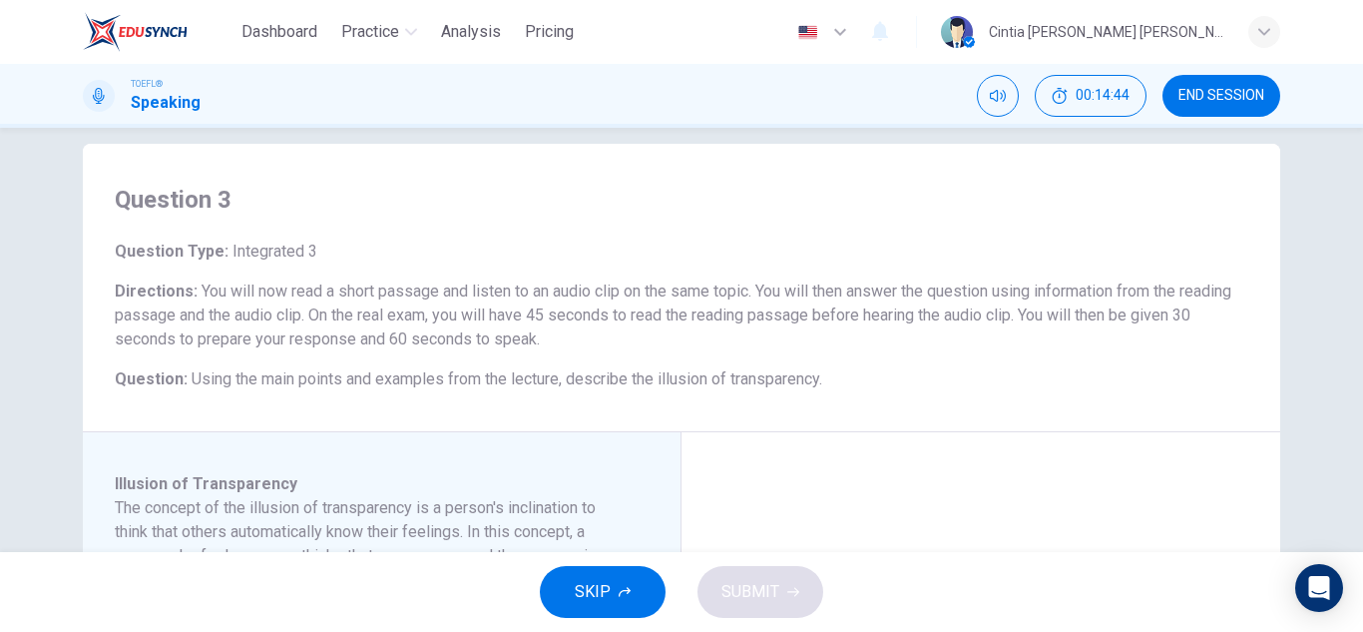
click at [948, 318] on span "You will now read a short passage and listen to an audio clip on the same topic…" at bounding box center [673, 314] width 1117 height 67
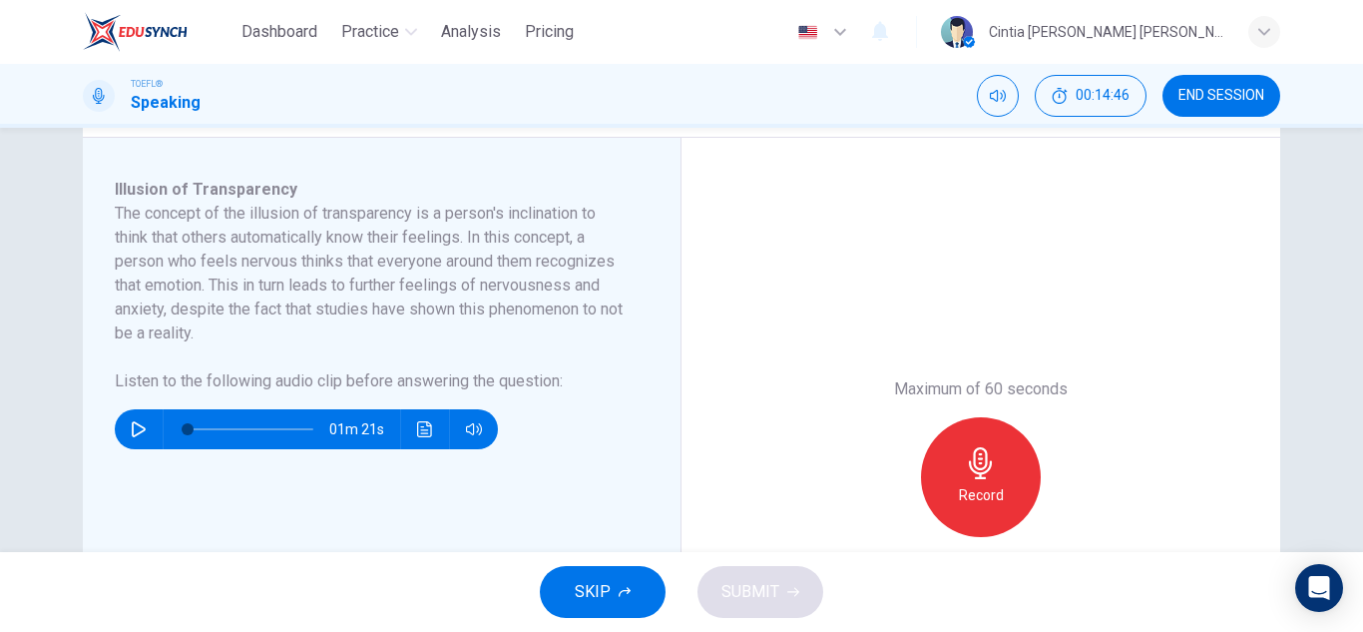
scroll to position [323, 0]
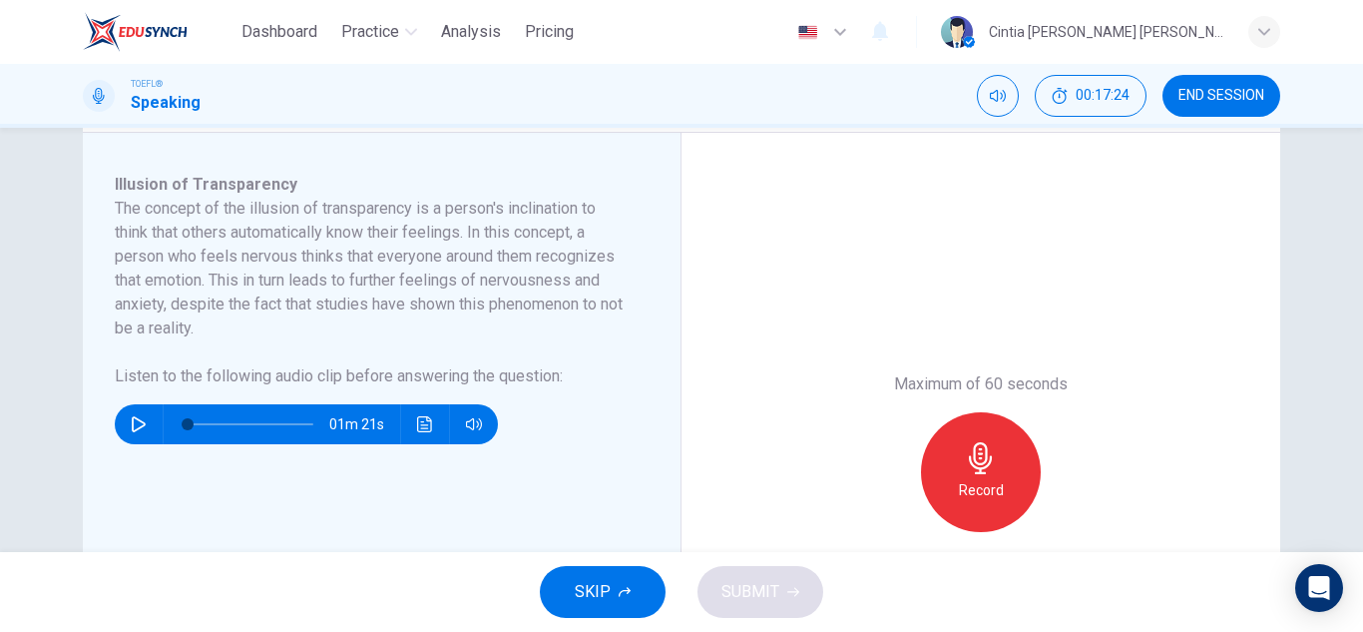
click at [132, 421] on icon "button" at bounding box center [139, 424] width 14 height 16
click at [612, 336] on h6 "The concept of the illusion of transparency is a person's inclination to think …" at bounding box center [370, 269] width 510 height 144
click at [425, 423] on icon "Click to see the audio transcription" at bounding box center [425, 424] width 16 height 16
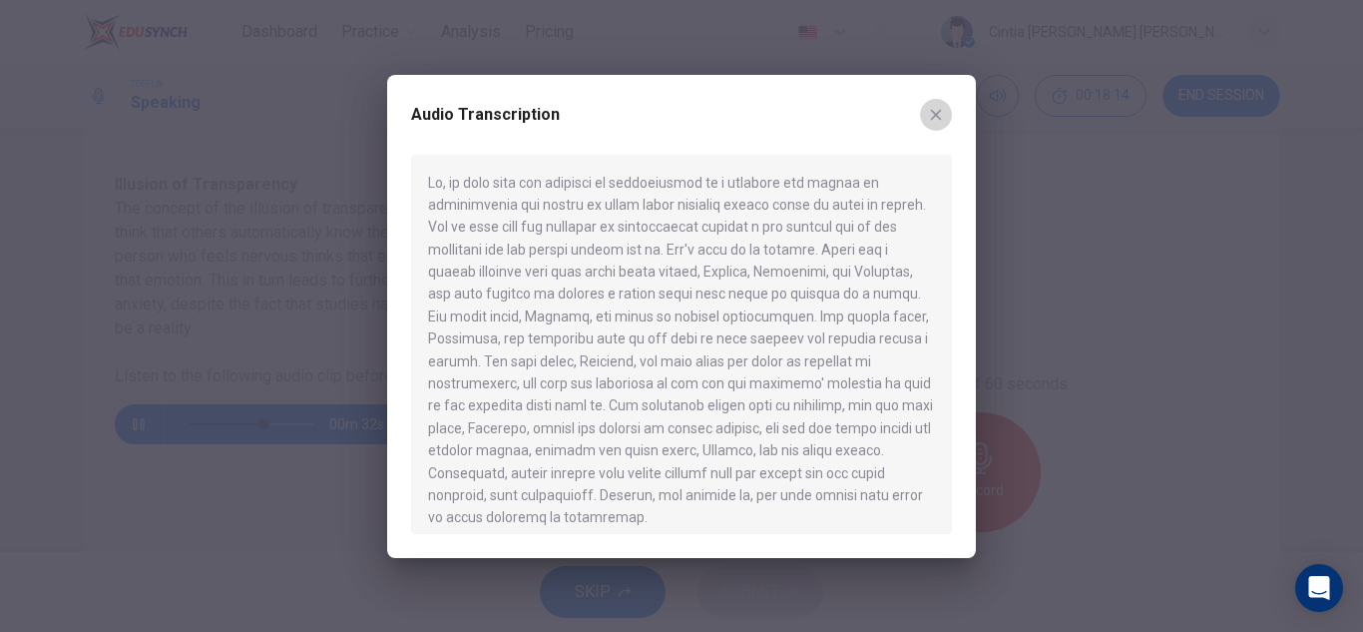
click at [947, 114] on button "button" at bounding box center [936, 115] width 32 height 32
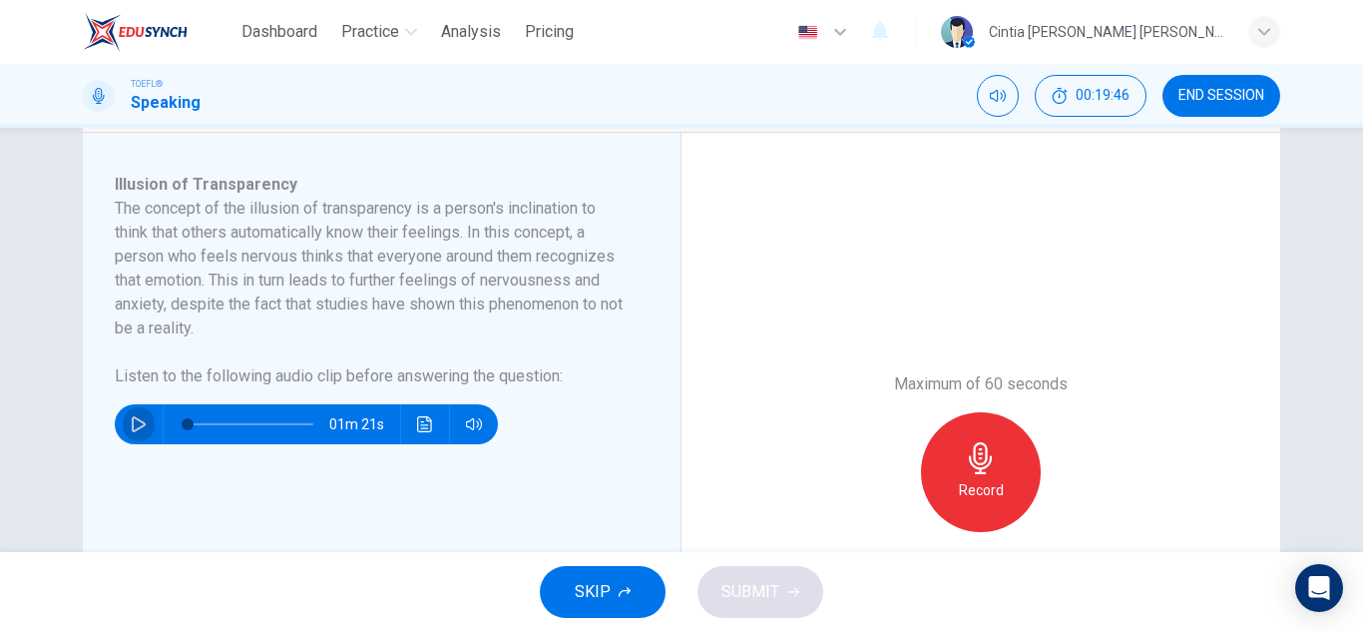
click at [145, 425] on button "button" at bounding box center [139, 424] width 32 height 40
click at [182, 424] on span at bounding box center [188, 424] width 12 height 12
click at [125, 427] on button "button" at bounding box center [139, 424] width 32 height 40
type input "0"
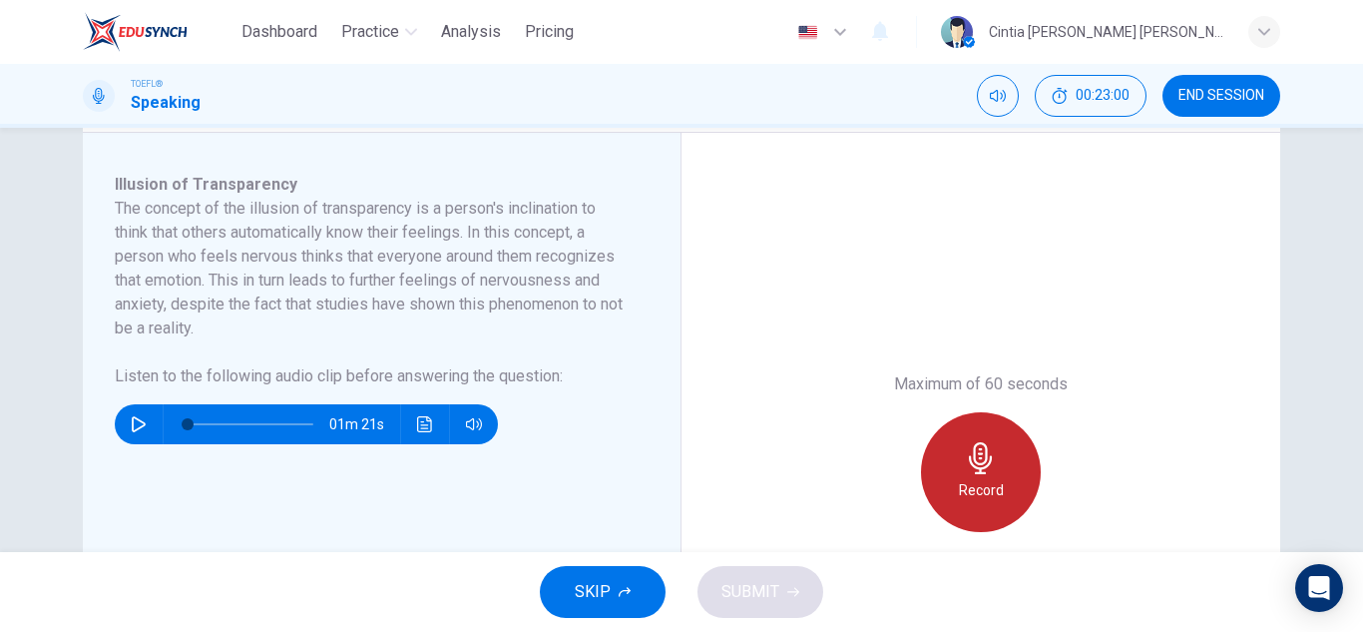
click at [937, 469] on div "Record" at bounding box center [981, 472] width 120 height 120
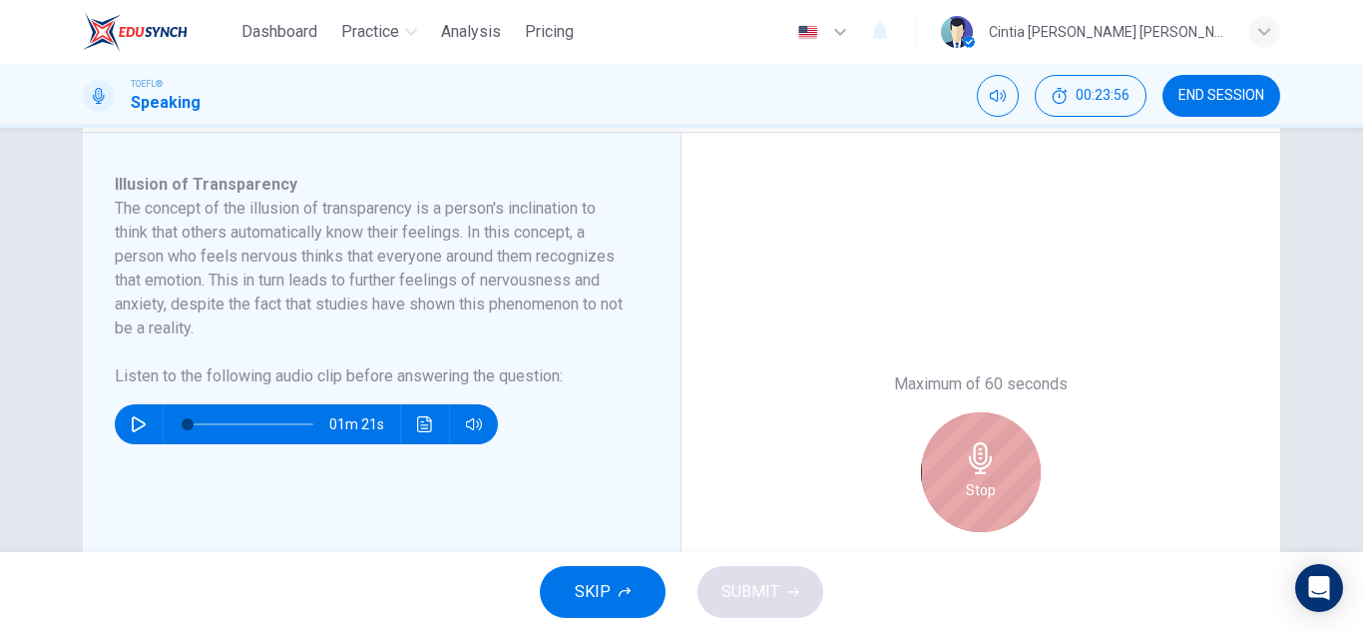
click at [937, 469] on div "Stop" at bounding box center [981, 472] width 120 height 120
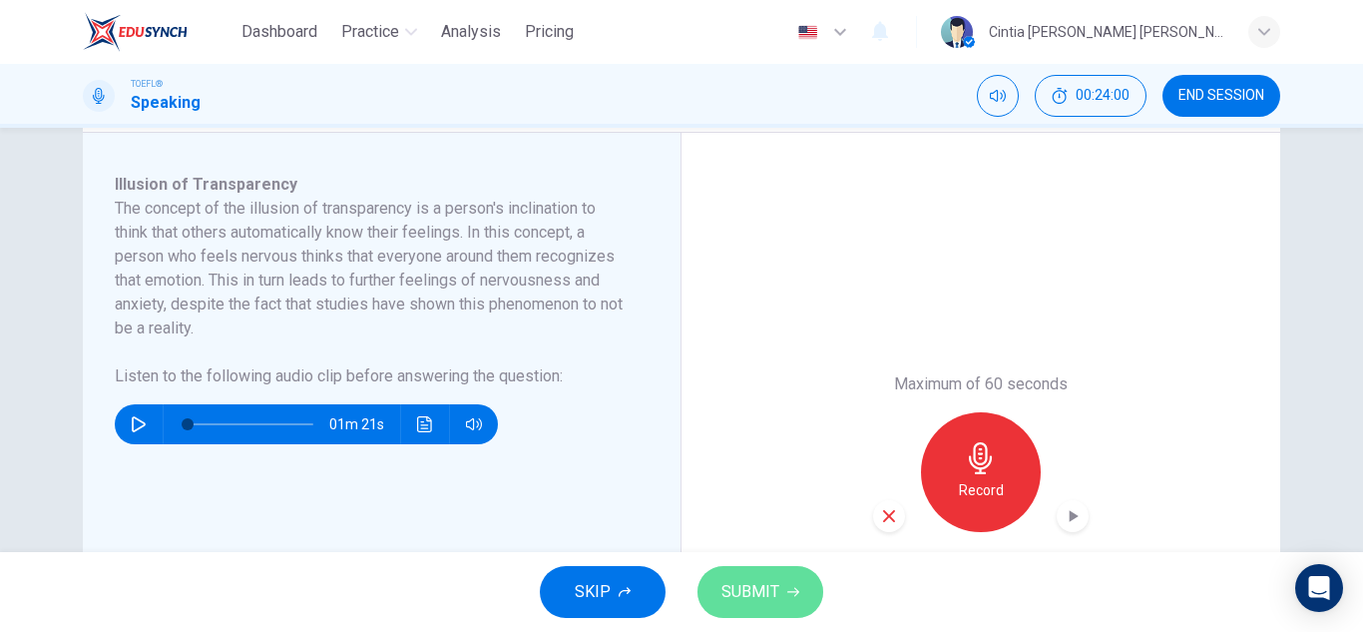
click at [784, 603] on button "SUBMIT" at bounding box center [760, 592] width 126 height 52
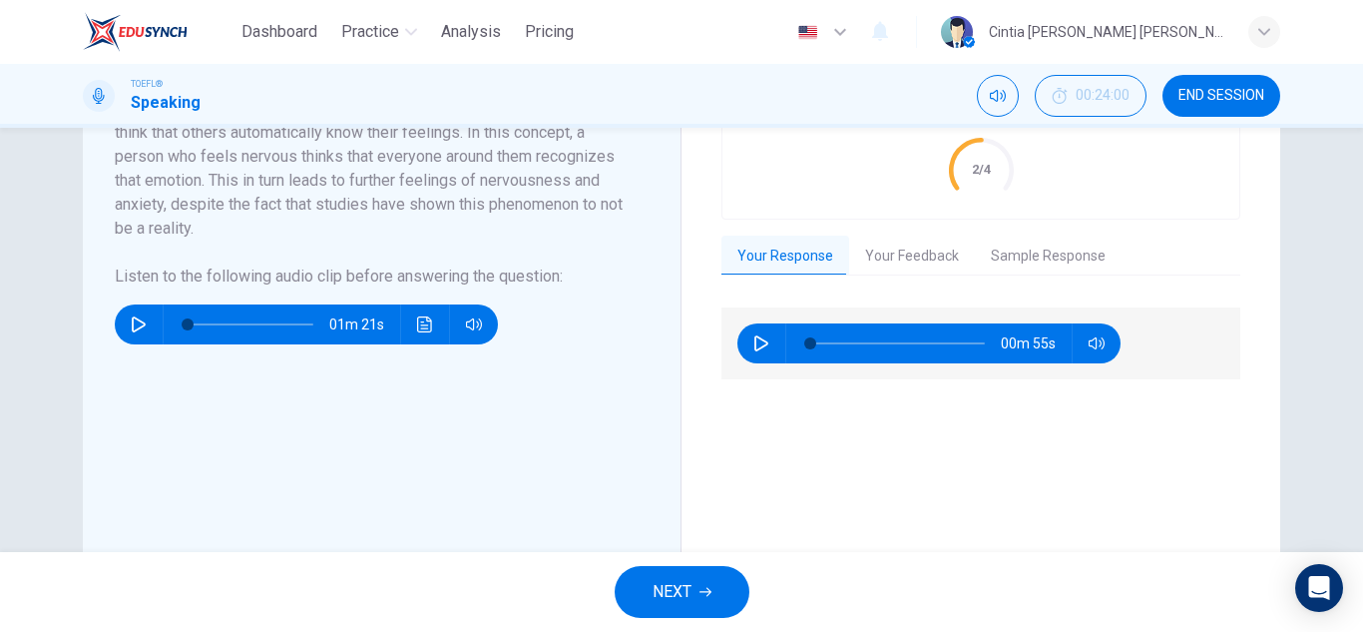
scroll to position [345, 0]
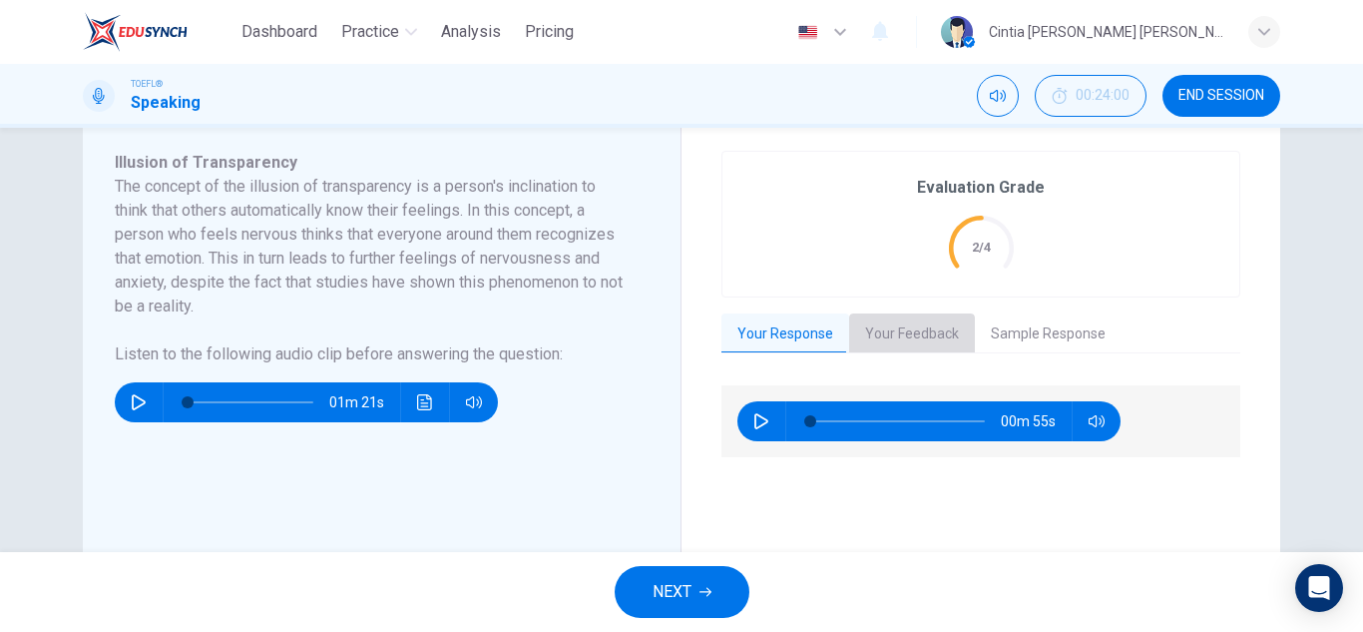
click at [897, 348] on button "Your Feedback" at bounding box center [912, 334] width 126 height 42
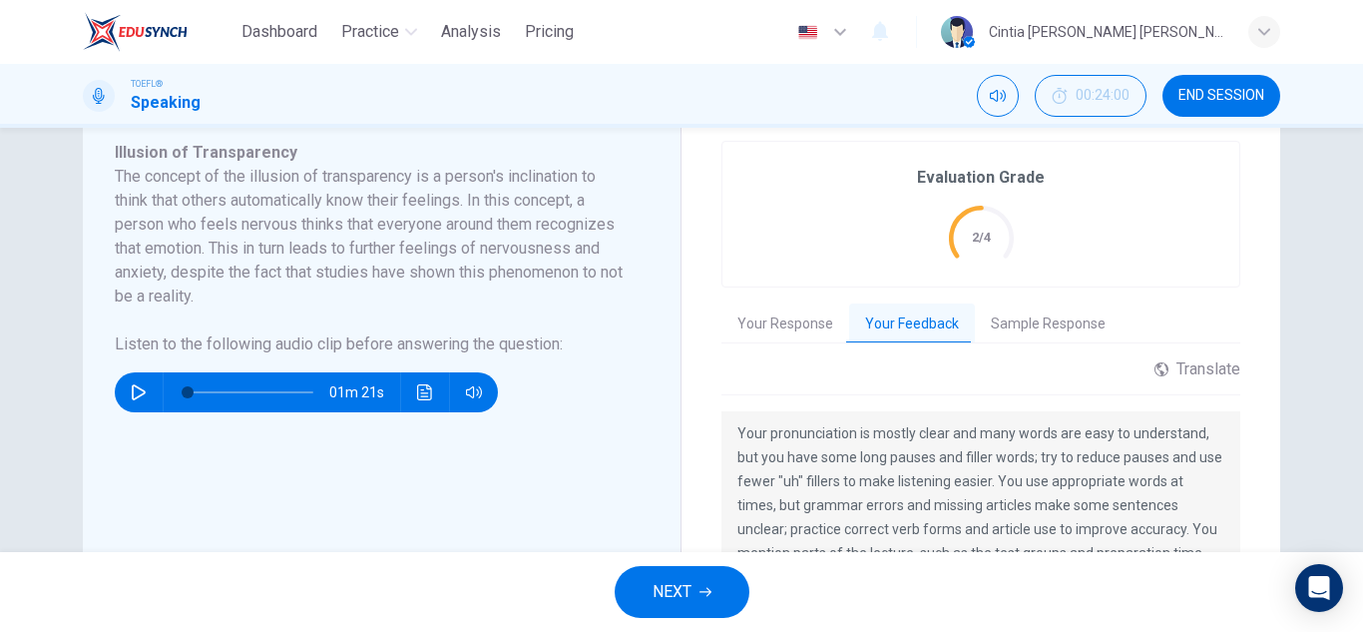
scroll to position [353, 0]
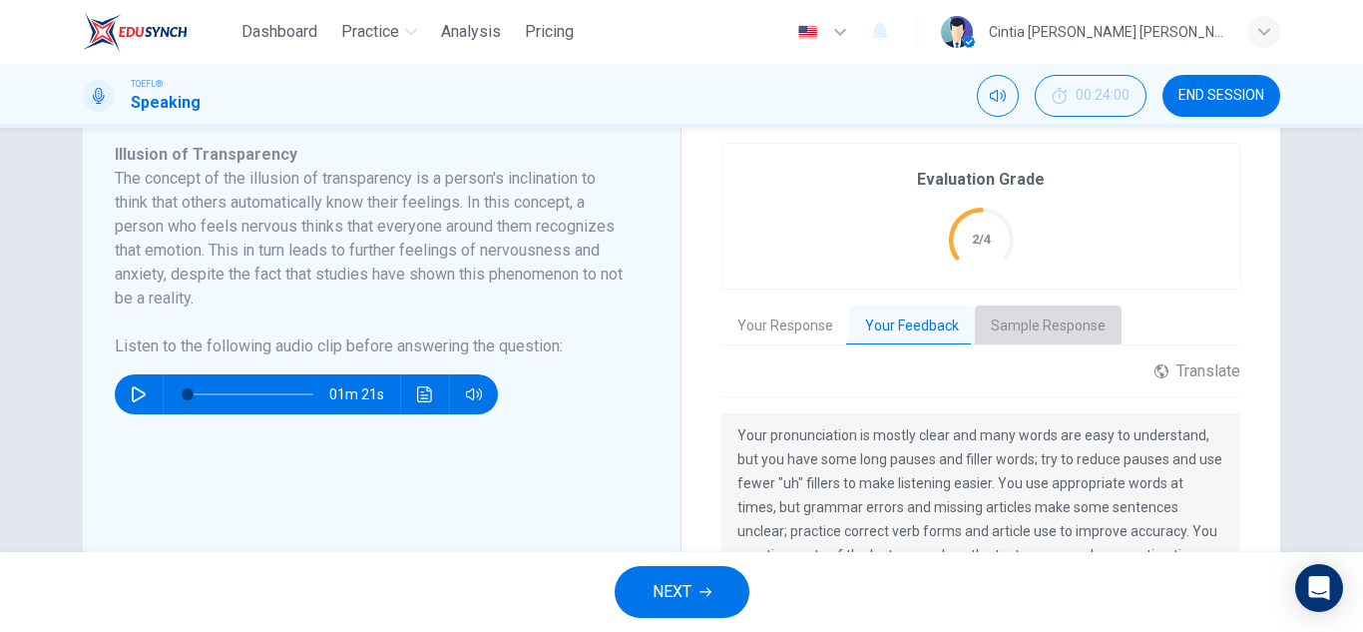
click at [1022, 314] on button "Sample Response" at bounding box center [1048, 326] width 147 height 42
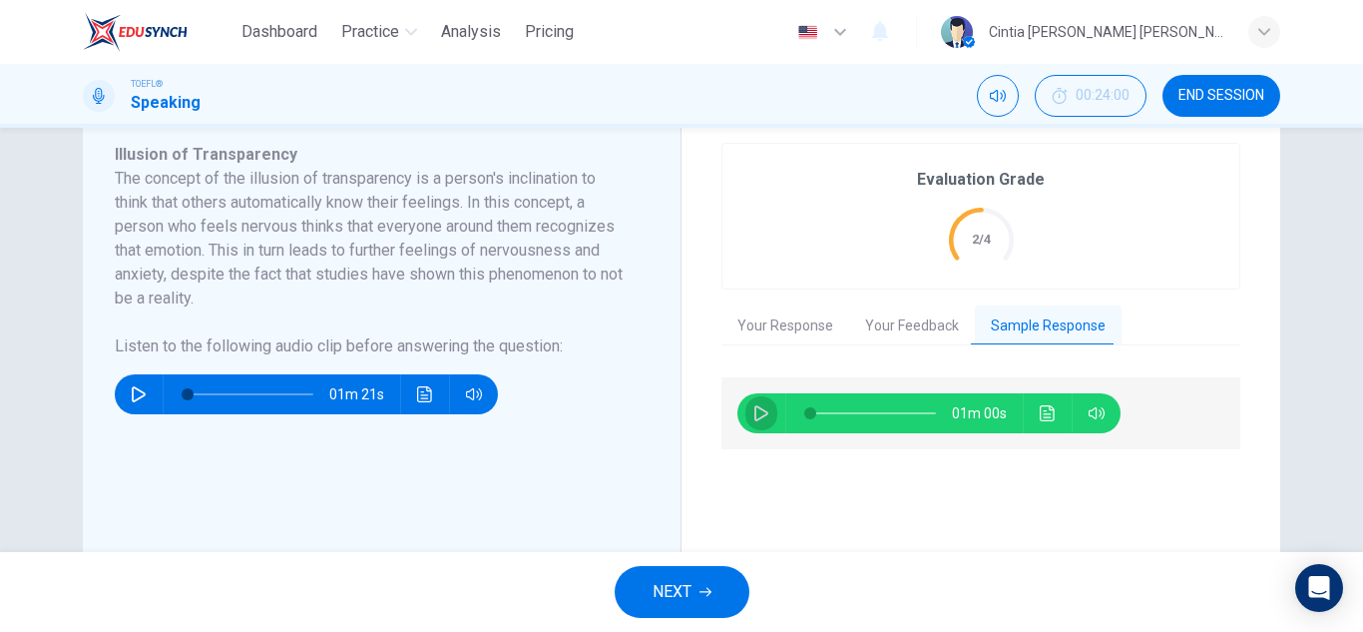
click at [758, 422] on button "button" at bounding box center [761, 413] width 32 height 40
type input "5"
type input "0.5"
click at [1090, 450] on span at bounding box center [1092, 449] width 74 height 28
type input "8"
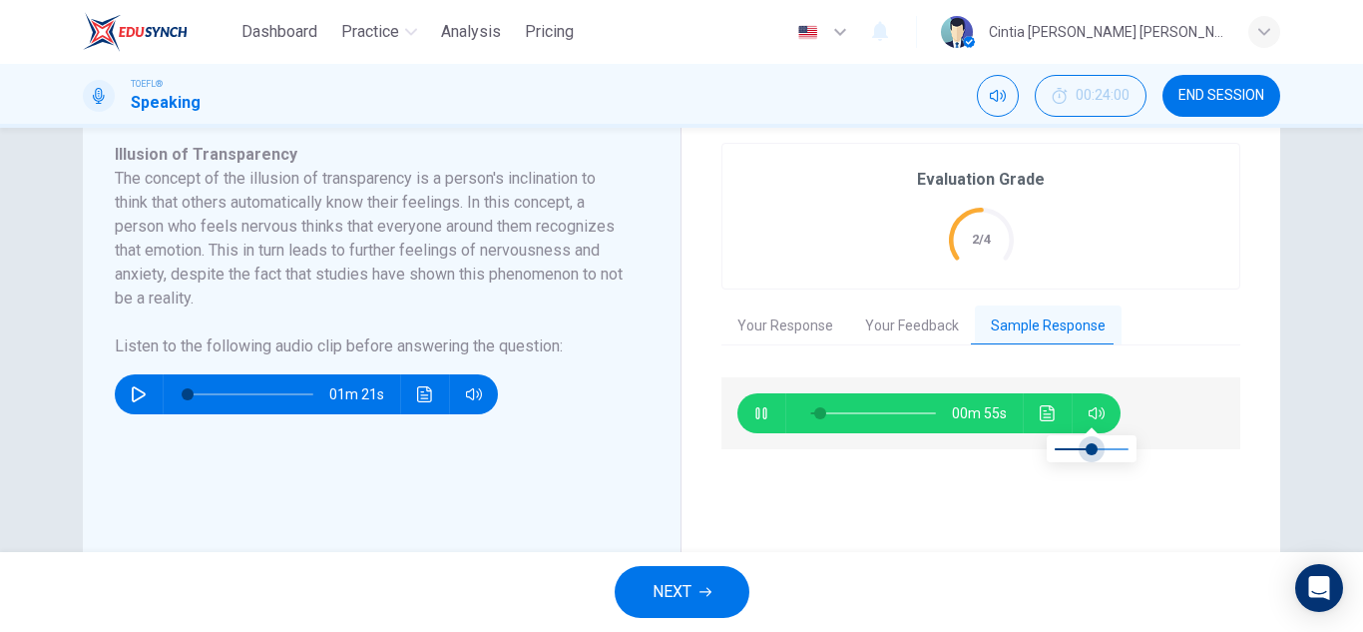
type input "0.4"
click at [1085, 449] on span at bounding box center [1085, 449] width 12 height 12
type input "0"
click at [713, 595] on button "NEXT" at bounding box center [682, 592] width 135 height 52
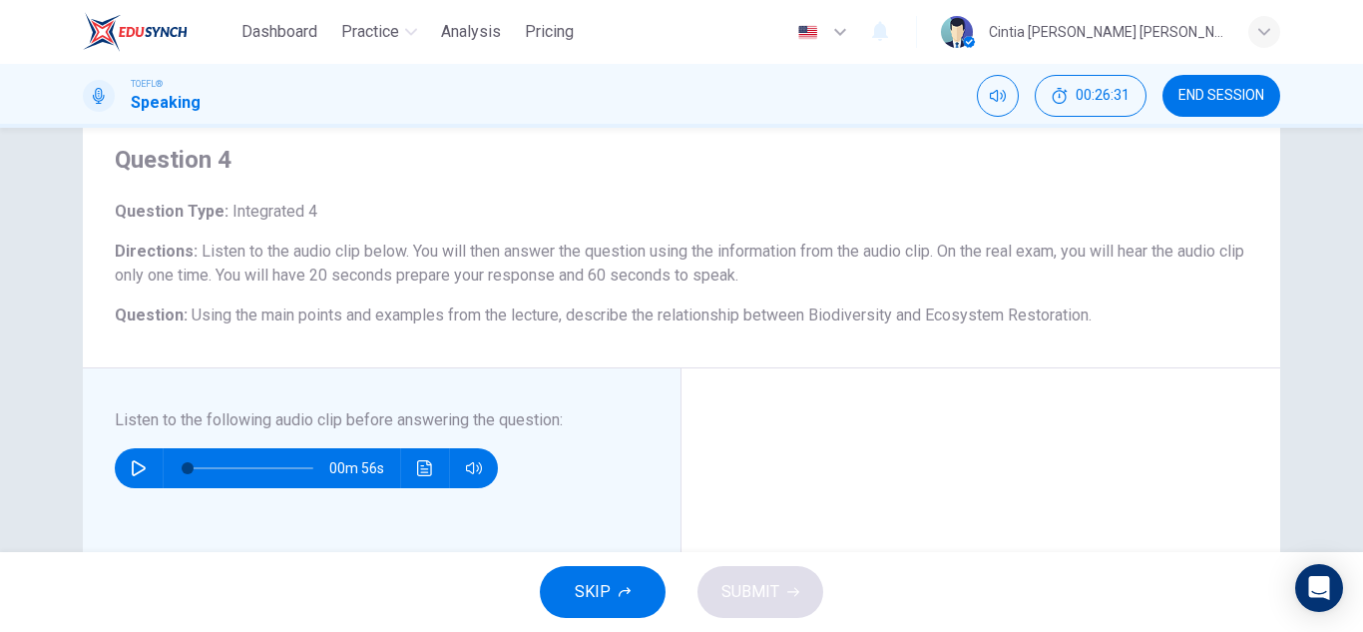
scroll to position [100, 0]
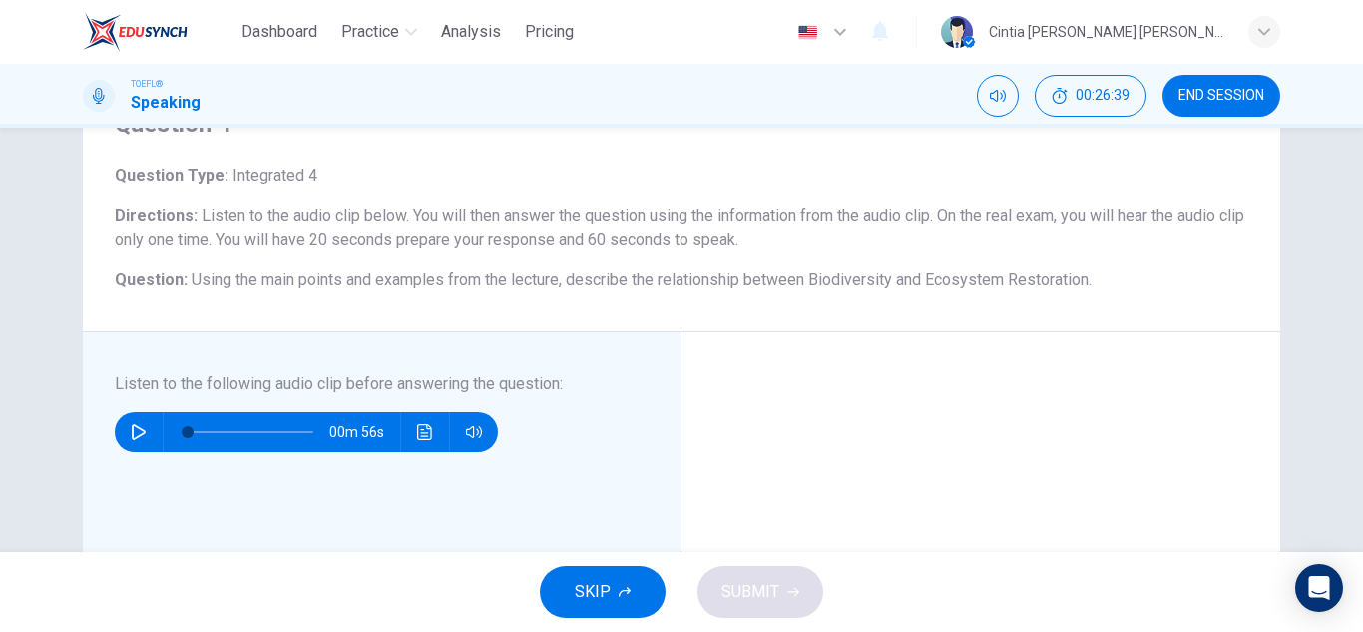
click at [131, 434] on icon "button" at bounding box center [139, 432] width 16 height 16
click at [134, 428] on icon "button" at bounding box center [139, 432] width 16 height 16
click at [147, 422] on button "button" at bounding box center [139, 432] width 32 height 40
click at [135, 429] on icon "button" at bounding box center [139, 432] width 14 height 16
click at [131, 408] on div "00m 56s" at bounding box center [370, 424] width 510 height 56
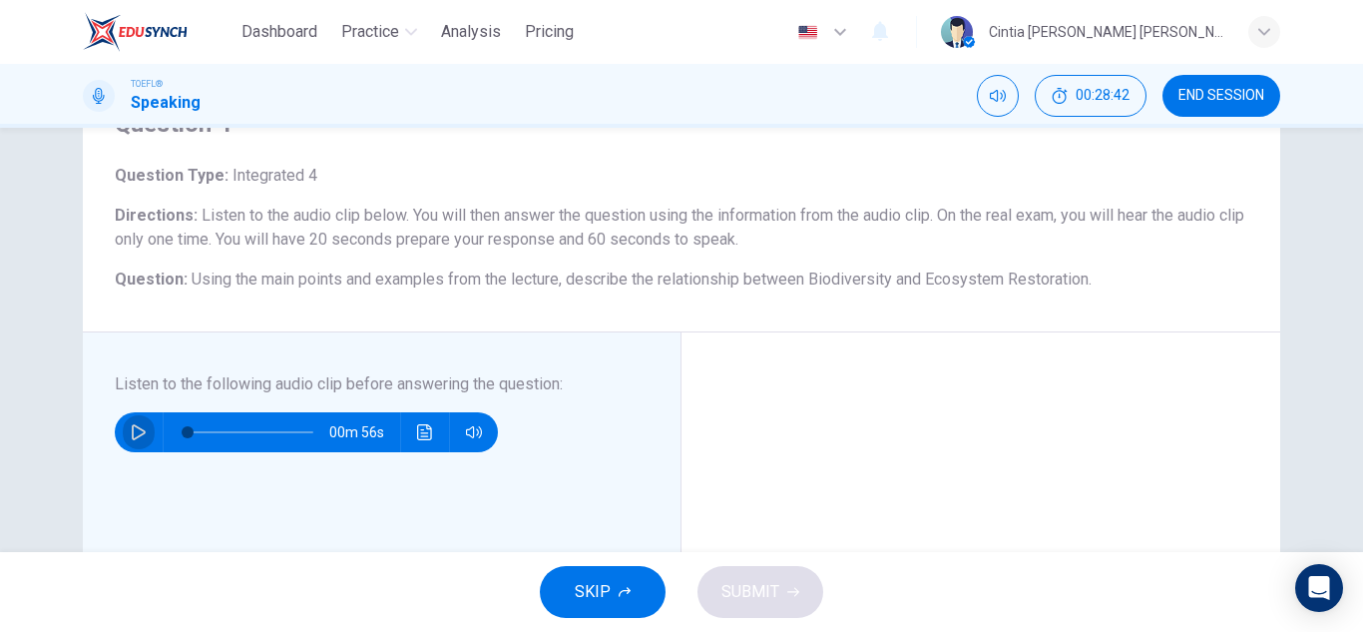
click at [128, 420] on button "button" at bounding box center [139, 432] width 32 height 40
click at [144, 441] on button "button" at bounding box center [139, 432] width 32 height 40
drag, startPoint x: 192, startPoint y: 430, endPoint x: 166, endPoint y: 434, distance: 26.2
click at [191, 435] on span at bounding box center [197, 432] width 12 height 12
click at [133, 438] on icon "button" at bounding box center [139, 432] width 16 height 16
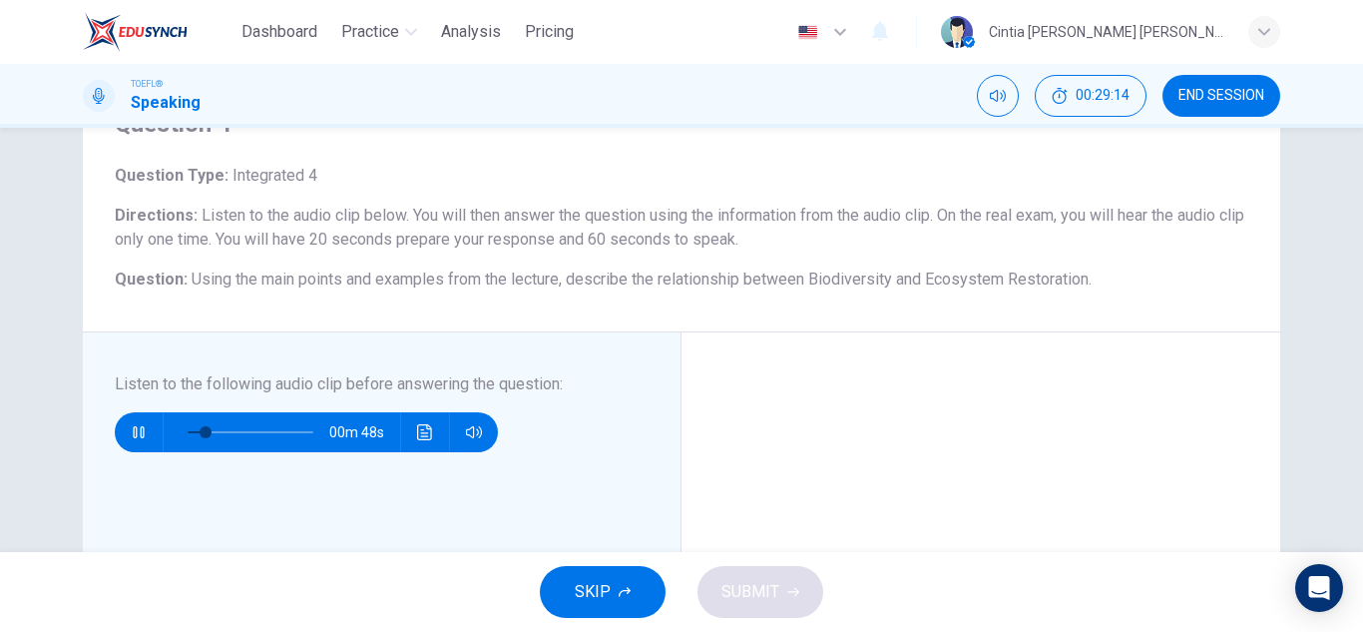
click at [137, 431] on icon "button" at bounding box center [139, 432] width 16 height 16
click at [138, 432] on icon "button" at bounding box center [139, 432] width 16 height 16
type input "0"
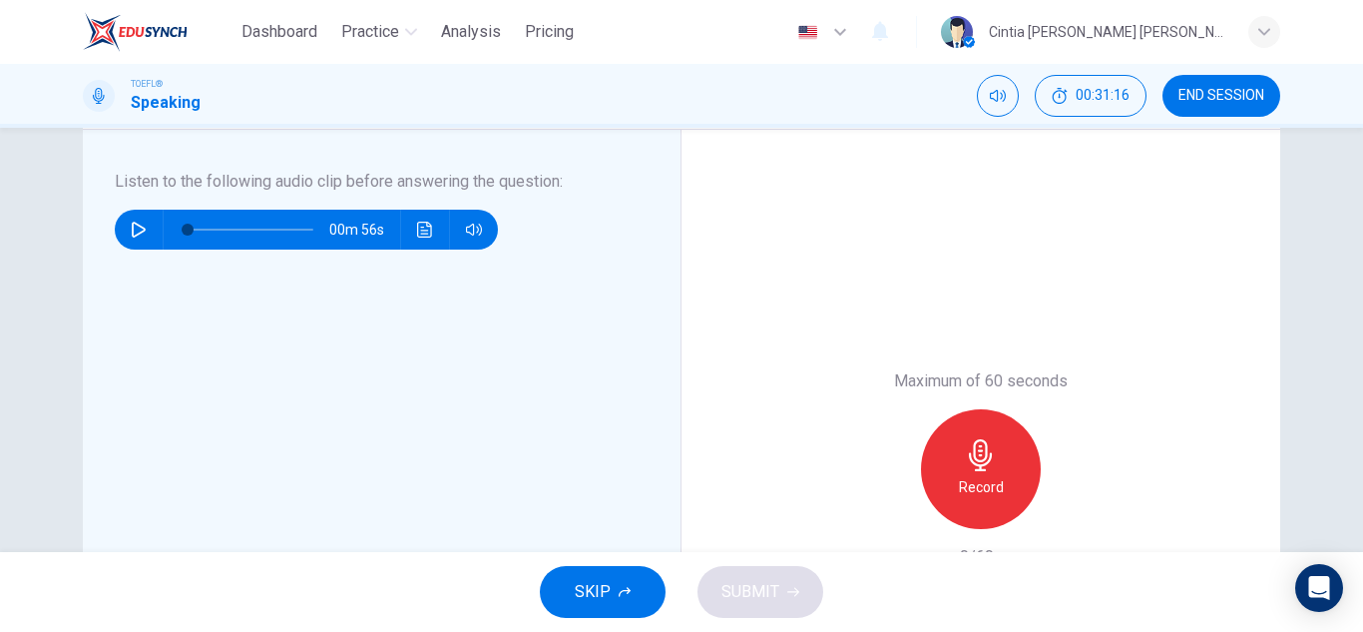
scroll to position [399, 0]
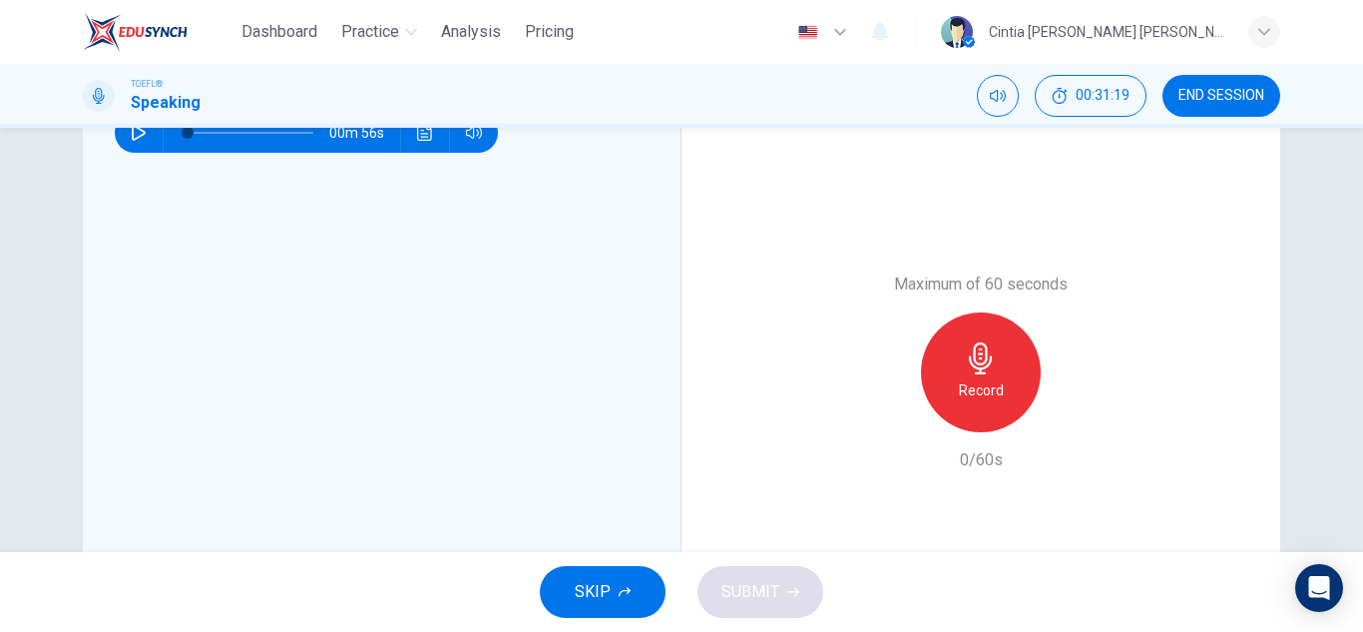
click at [970, 379] on h6 "Record" at bounding box center [981, 390] width 45 height 24
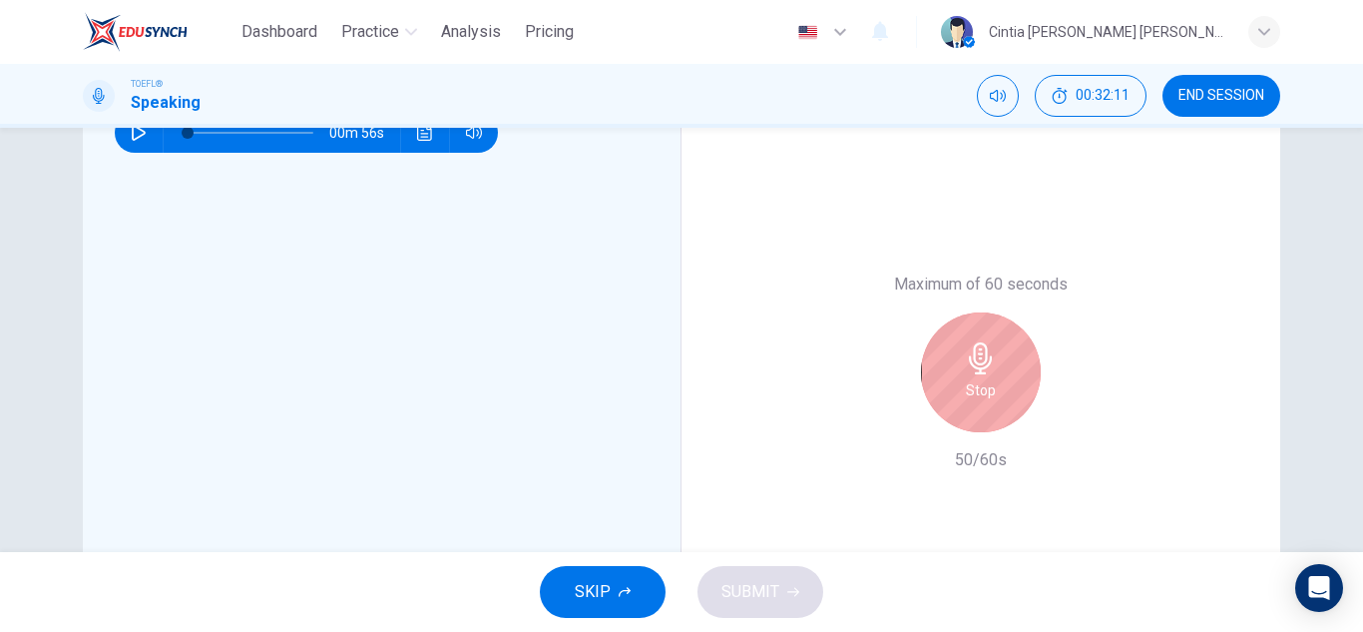
click at [1006, 369] on div "Stop" at bounding box center [981, 372] width 120 height 120
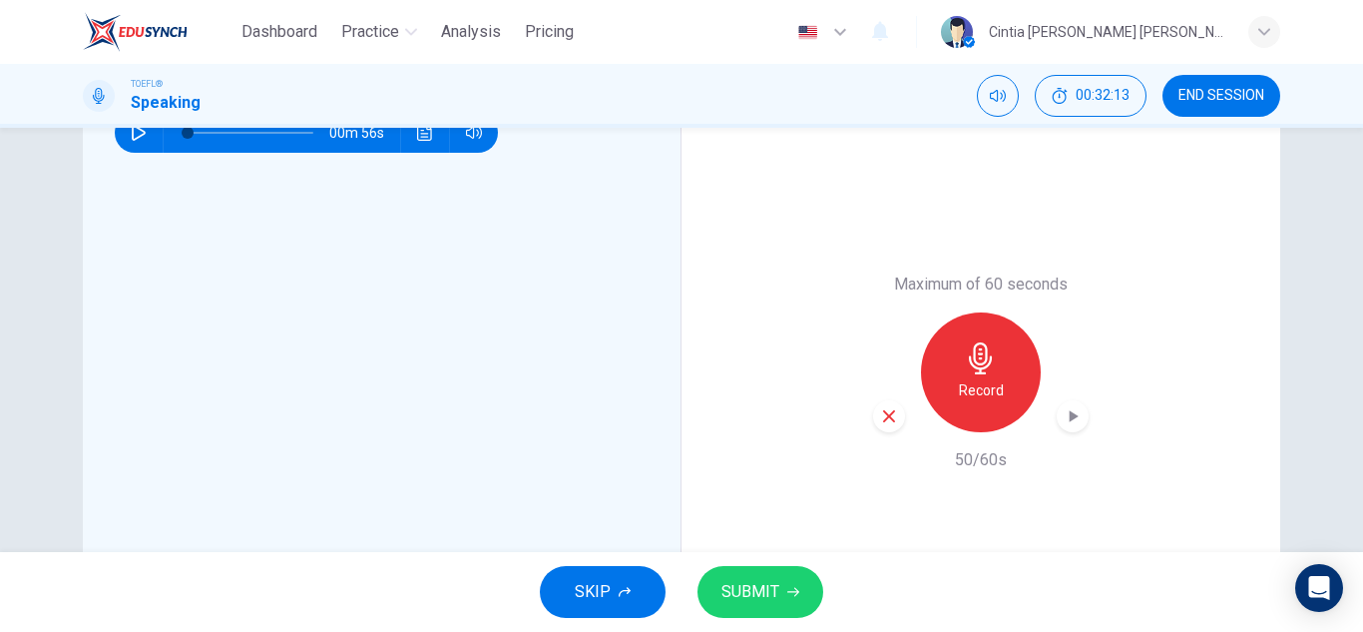
click at [759, 591] on span "SUBMIT" at bounding box center [750, 592] width 58 height 28
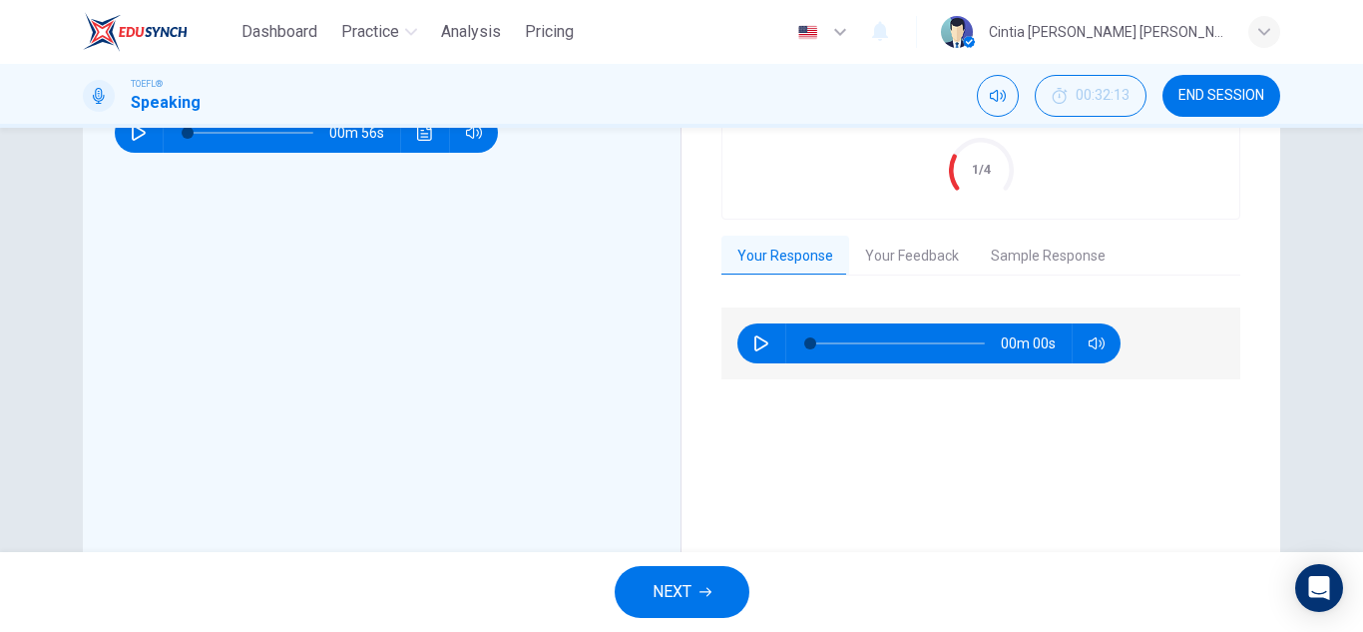
scroll to position [299, 0]
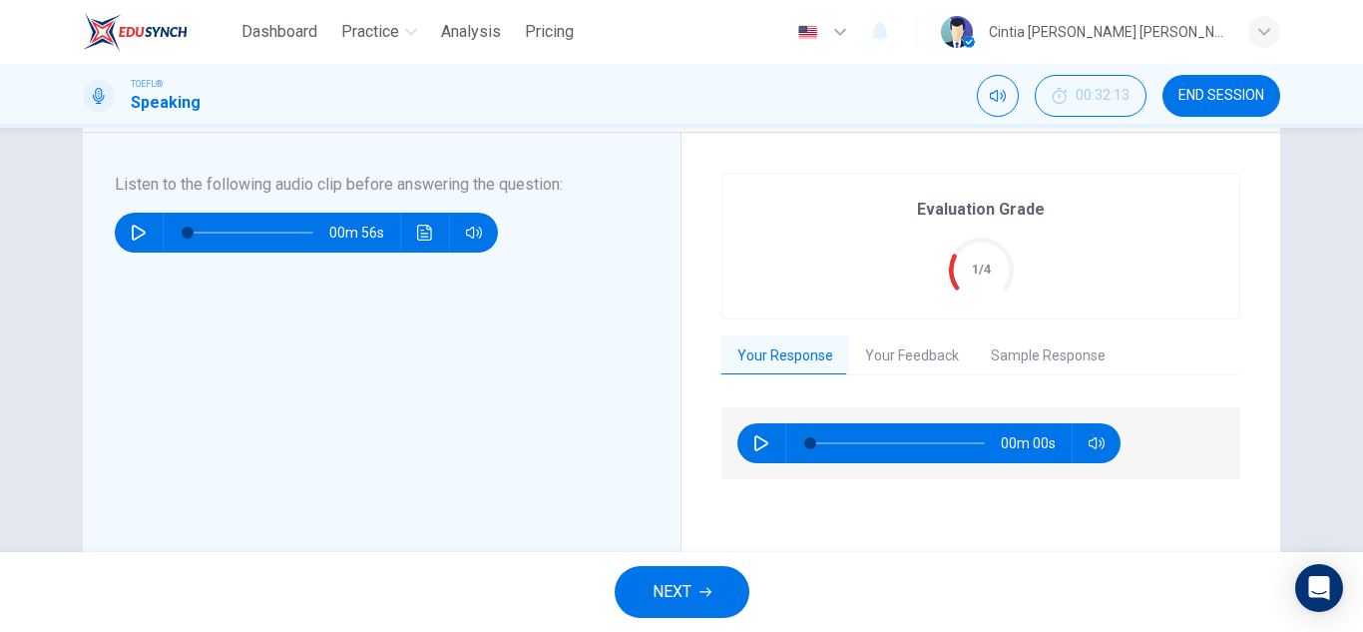
click at [903, 339] on button "Your Feedback" at bounding box center [912, 356] width 126 height 42
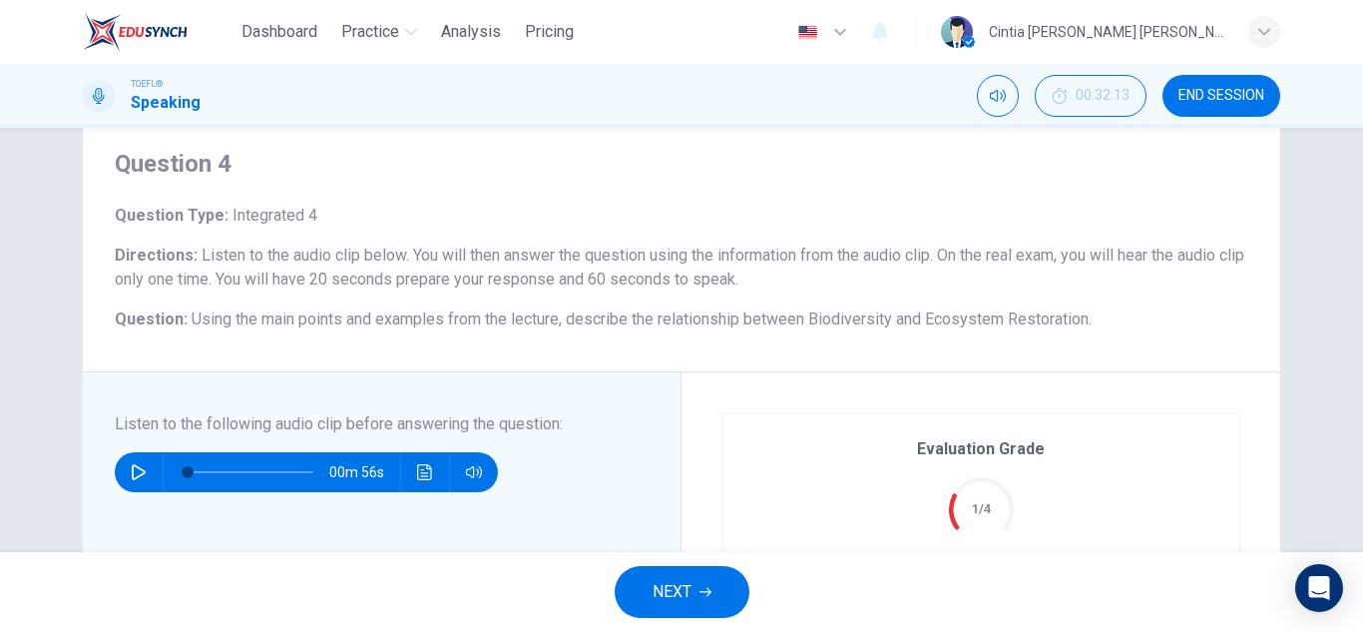
scroll to position [0, 0]
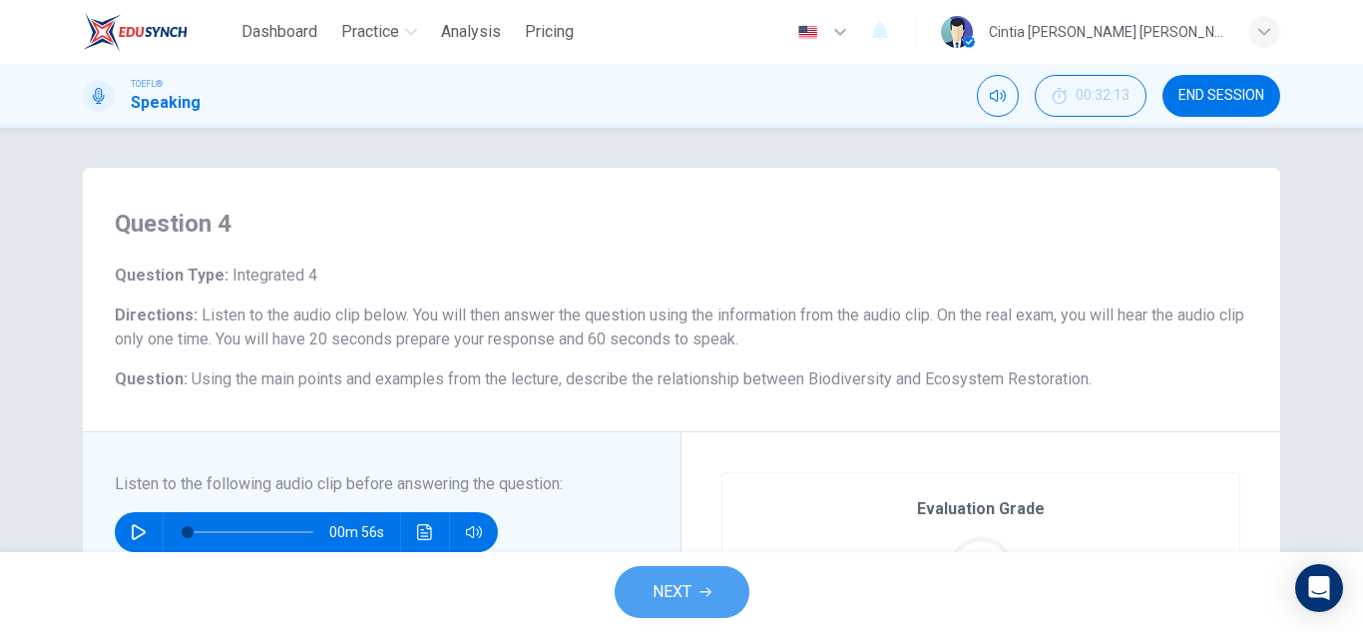
click at [687, 611] on button "NEXT" at bounding box center [682, 592] width 135 height 52
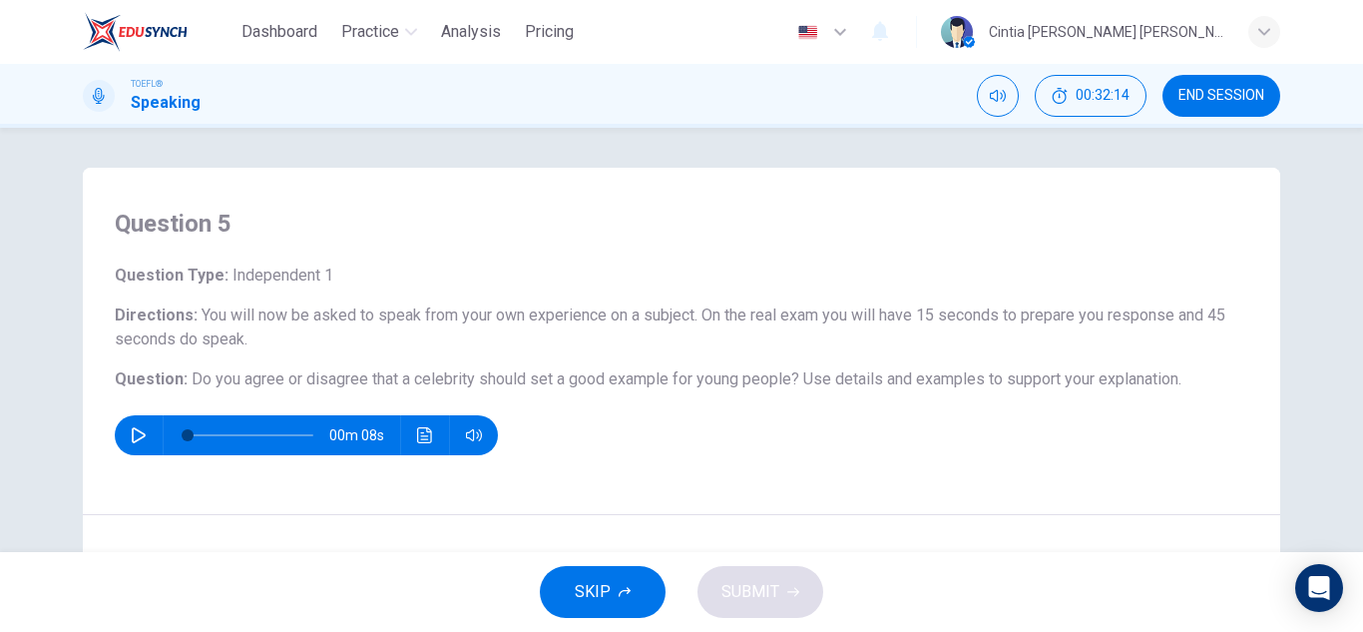
click at [595, 606] on button "SKIP" at bounding box center [603, 592] width 126 height 52
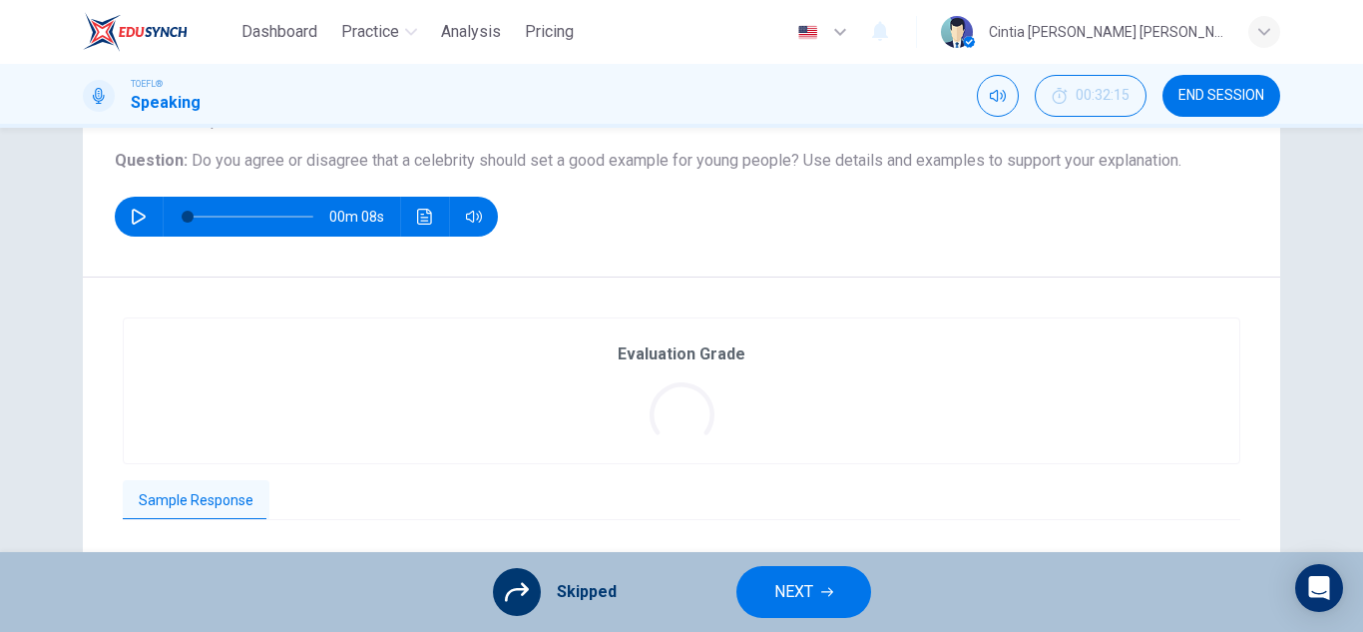
scroll to position [174, 0]
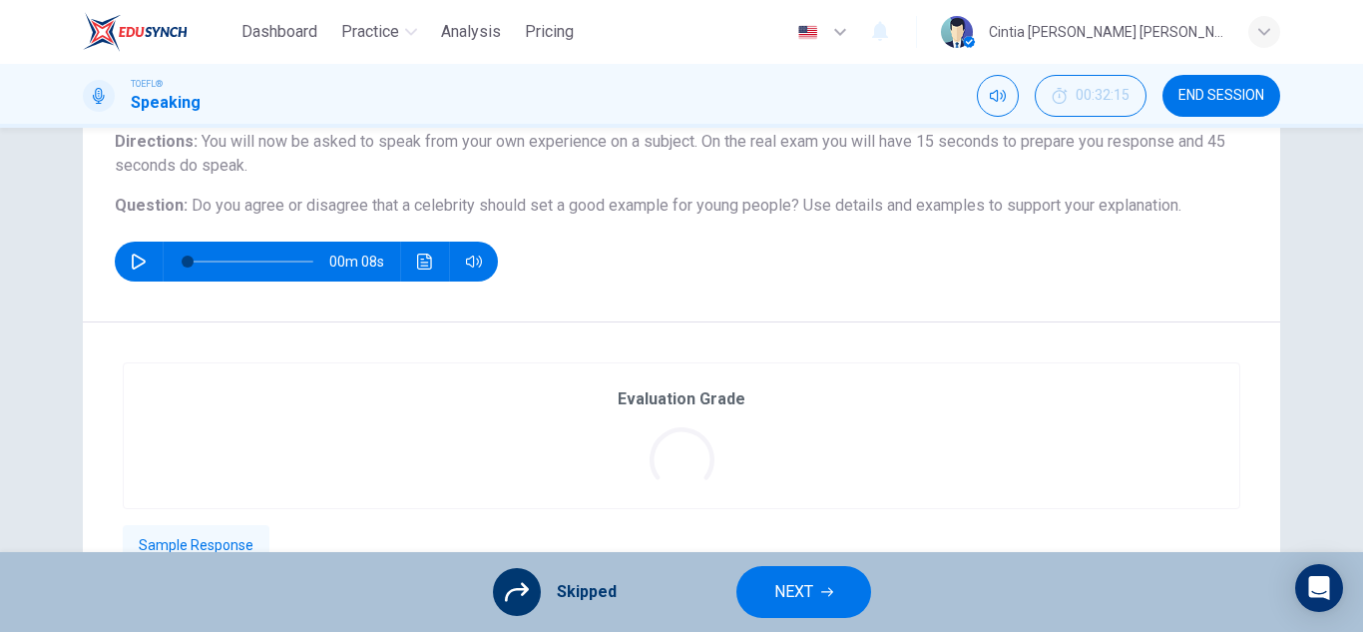
click at [524, 587] on icon at bounding box center [517, 592] width 24 height 19
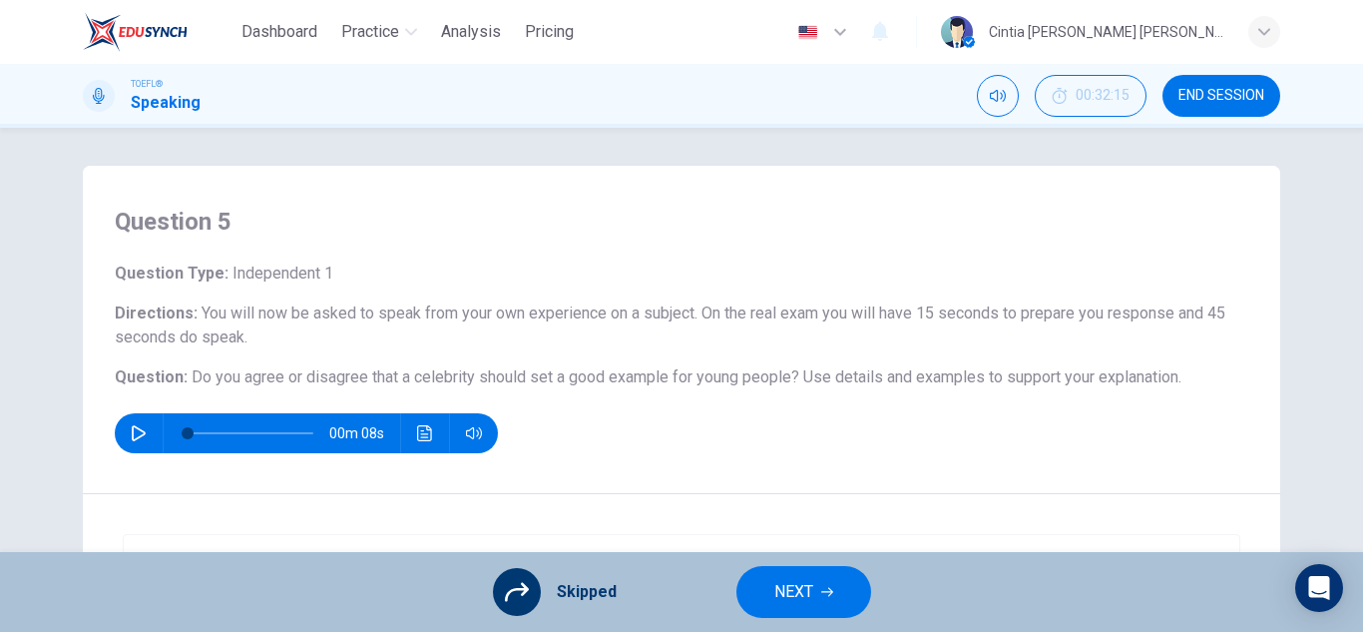
scroll to position [0, 0]
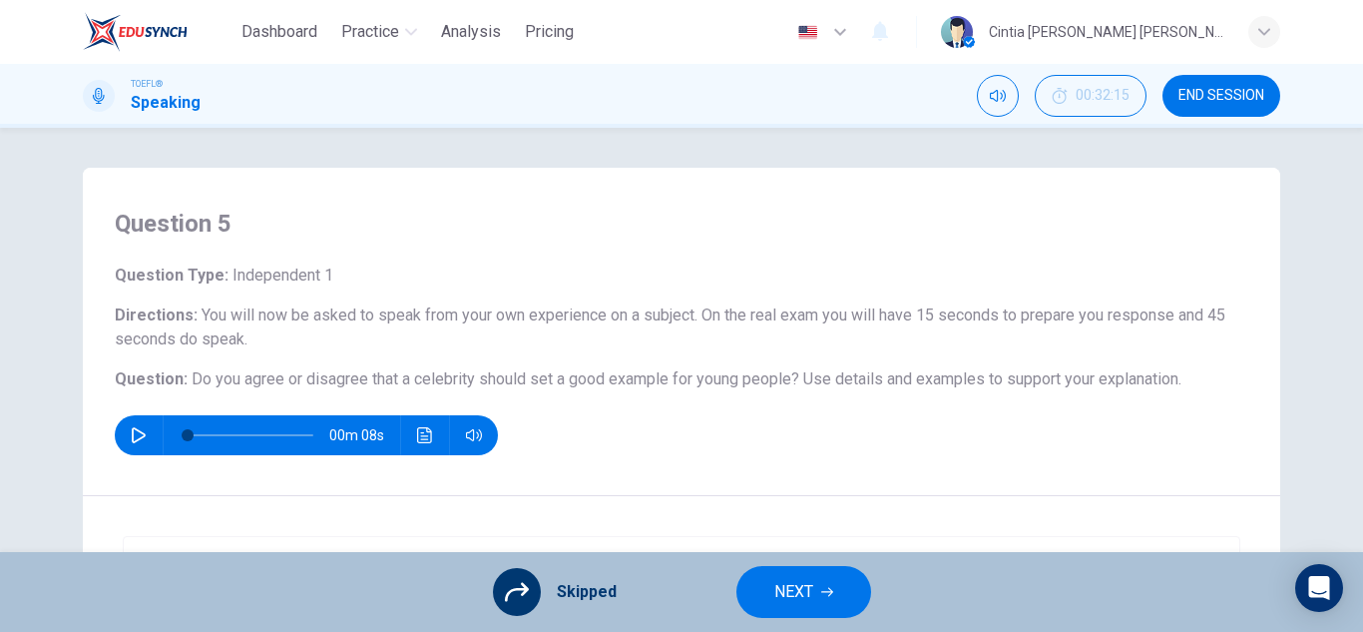
click at [802, 593] on span "NEXT" at bounding box center [793, 592] width 39 height 28
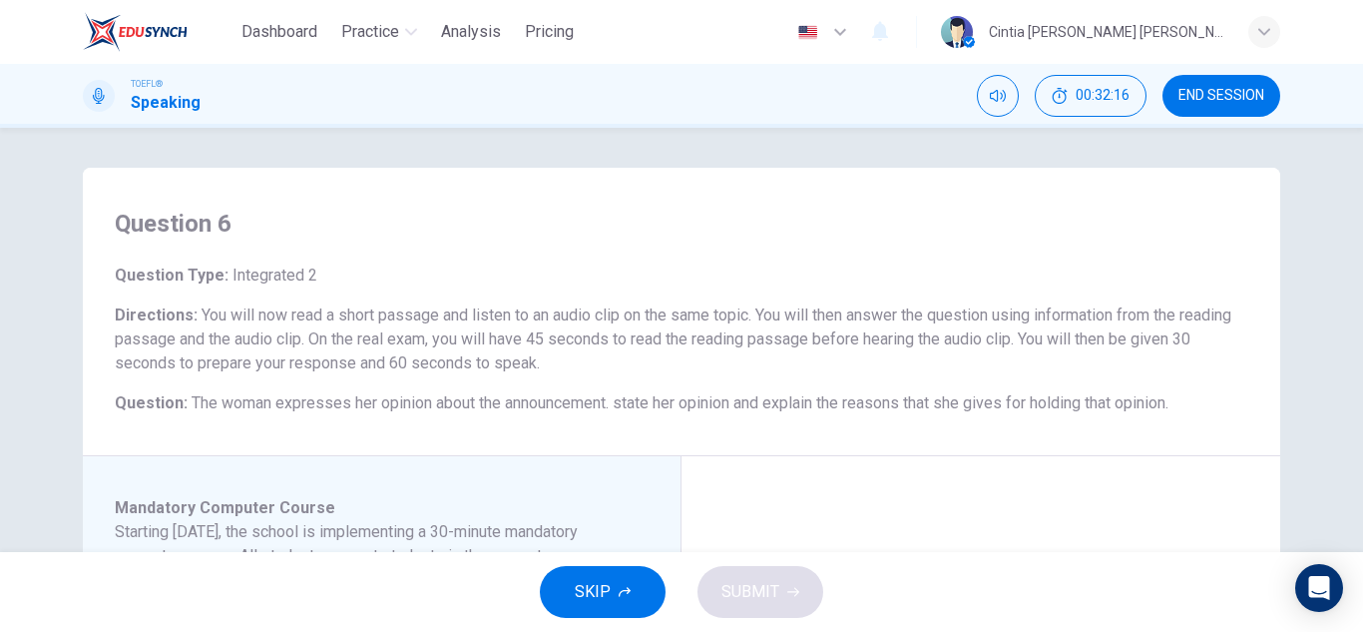
click at [625, 585] on button "SKIP" at bounding box center [603, 592] width 126 height 52
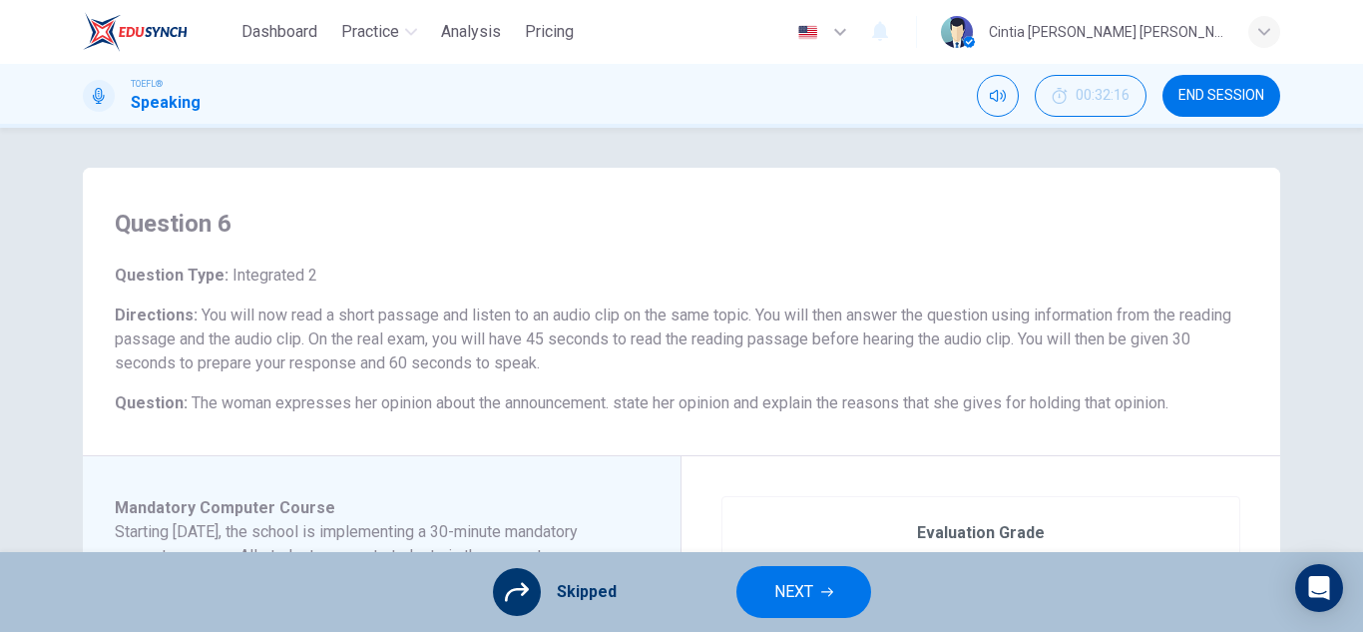
click at [1262, 88] on span "END SESSION" at bounding box center [1221, 96] width 86 height 16
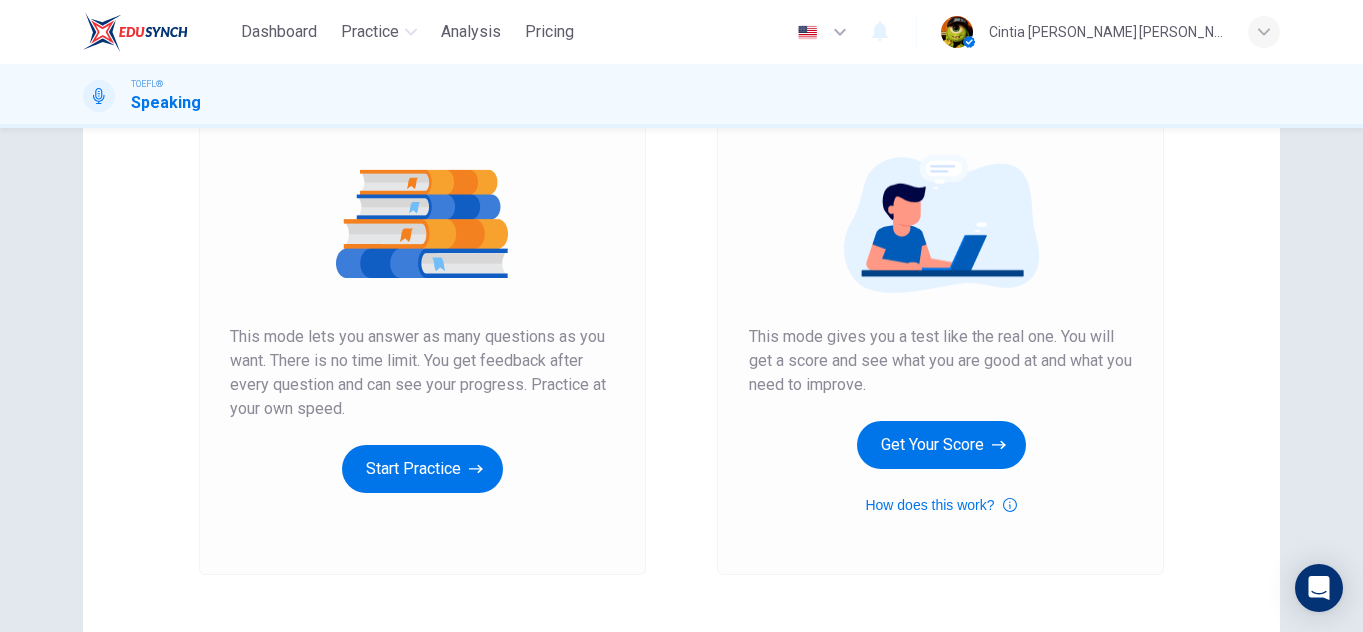
scroll to position [299, 0]
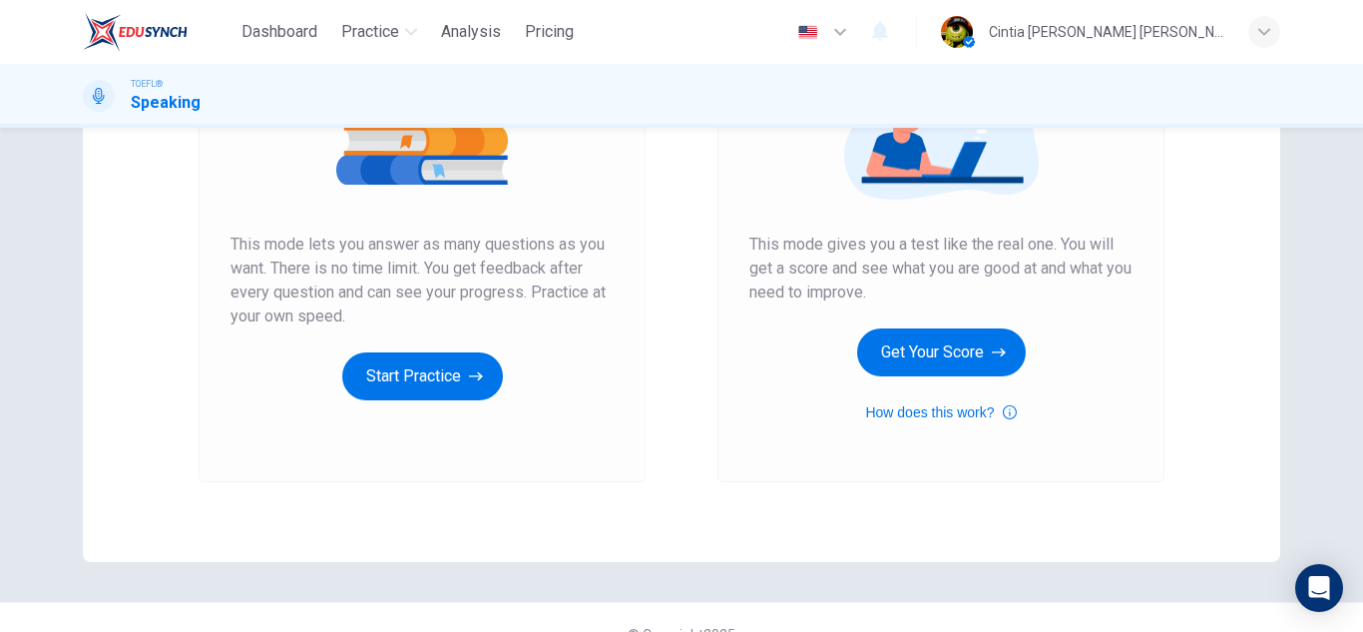
drag, startPoint x: 320, startPoint y: 247, endPoint x: 588, endPoint y: 241, distance: 267.5
click at [588, 241] on span "This mode lets you answer as many questions as you want. There is no time limit…" at bounding box center [422, 280] width 383 height 96
click at [596, 258] on span "This mode lets you answer as many questions as you want. There is no time limit…" at bounding box center [422, 280] width 383 height 96
click at [1008, 405] on icon "button" at bounding box center [1010, 412] width 14 height 24
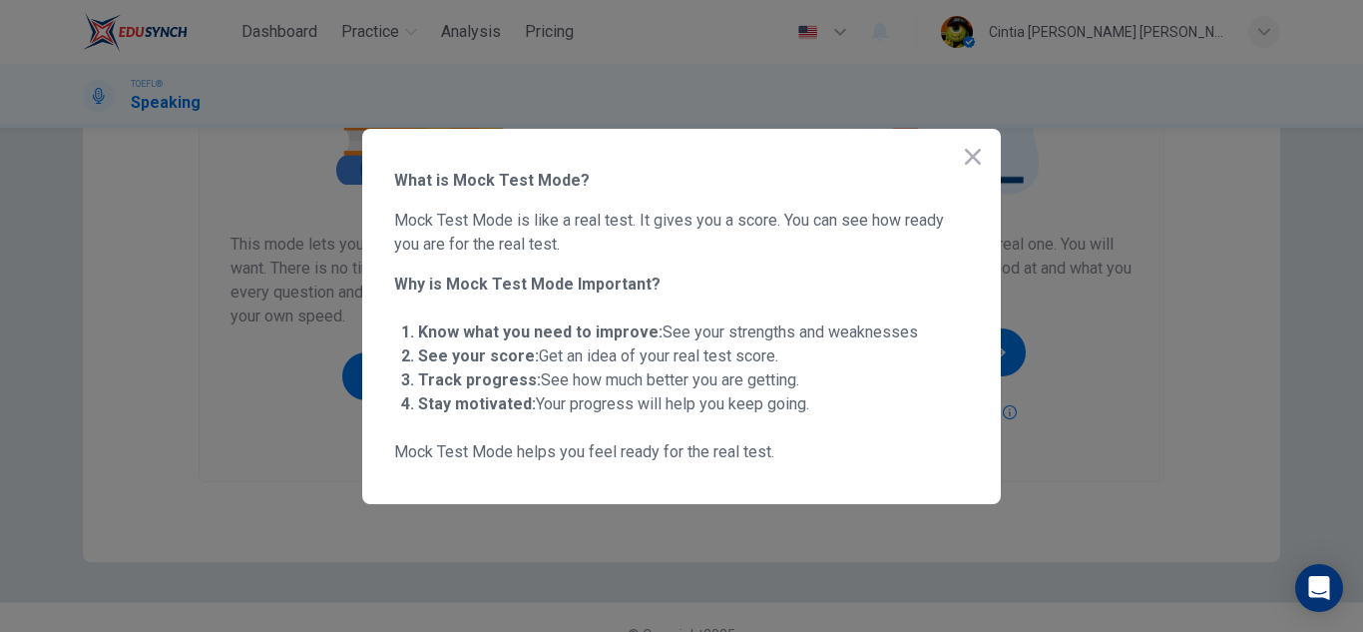
drag, startPoint x: 467, startPoint y: 405, endPoint x: 836, endPoint y: 448, distance: 371.7
click at [836, 448] on div "What is Mock Test Mode? Mock Test Mode is like a real test. It gives you a scor…" at bounding box center [681, 316] width 575 height 295
click at [836, 448] on span "Mock Test Mode helps you feel ready for the real test." at bounding box center [681, 452] width 575 height 24
click at [965, 162] on icon "button" at bounding box center [973, 157] width 24 height 24
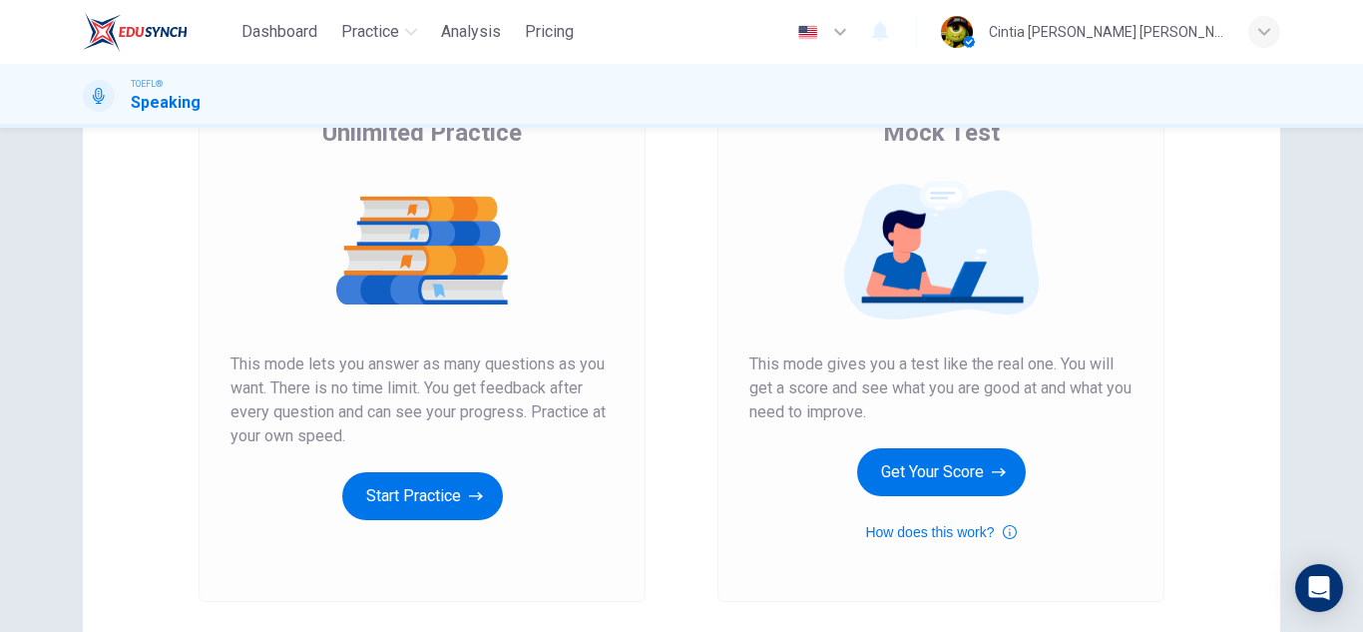
scroll to position [0, 0]
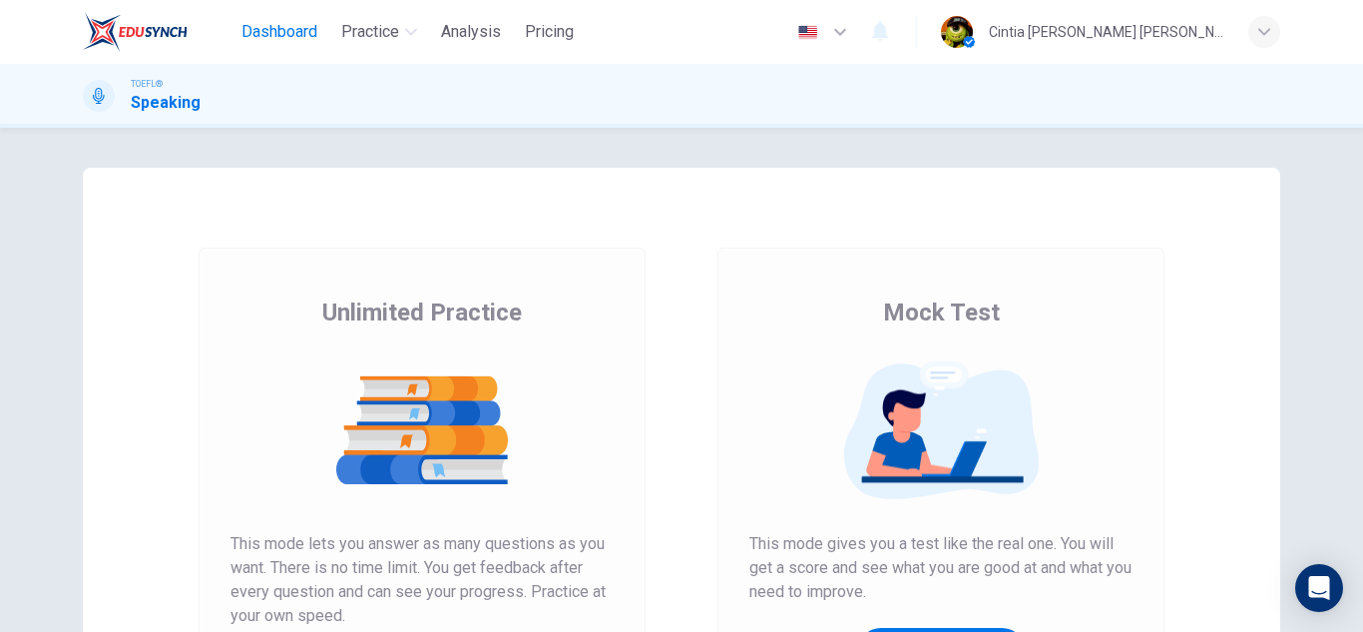
click at [304, 47] on button "Dashboard" at bounding box center [279, 32] width 92 height 36
